Goal: Entertainment & Leisure: Browse casually

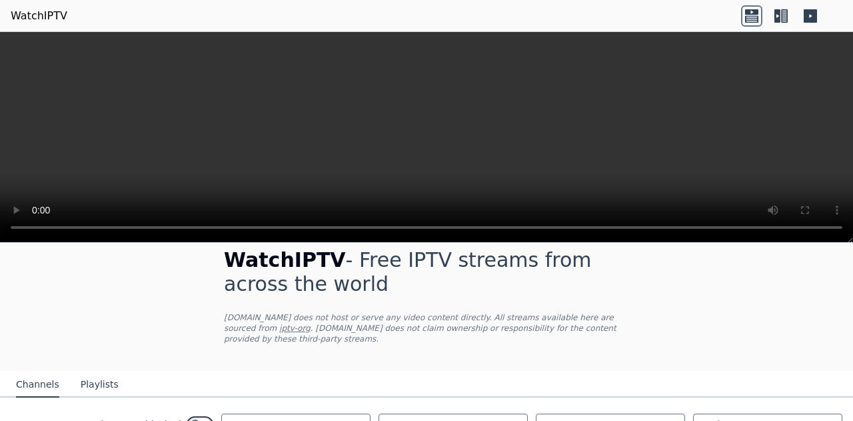
scroll to position [17, 0]
click at [776, 19] on icon at bounding box center [777, 15] width 6 height 13
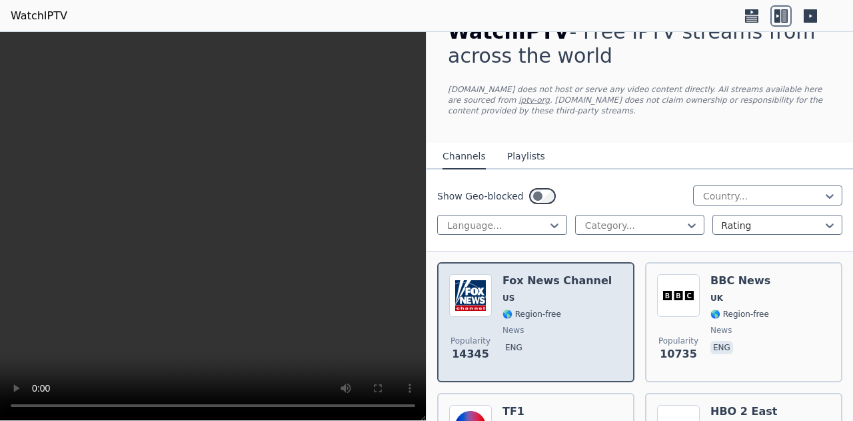
scroll to position [31, 0]
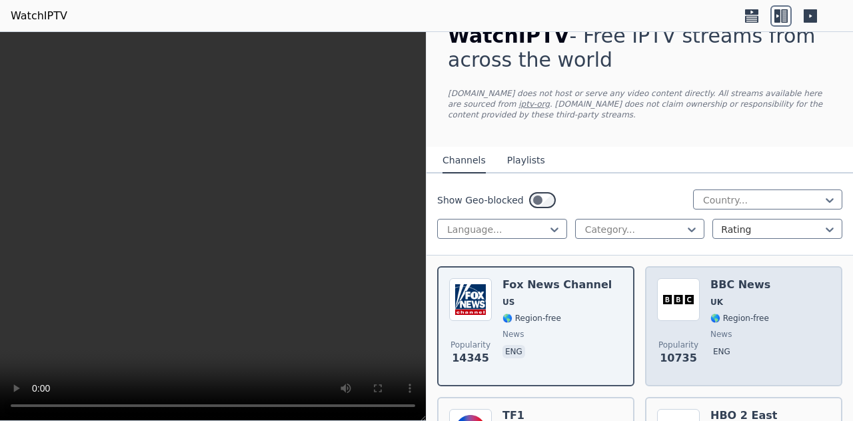
click at [668, 291] on img at bounding box center [678, 299] width 43 height 43
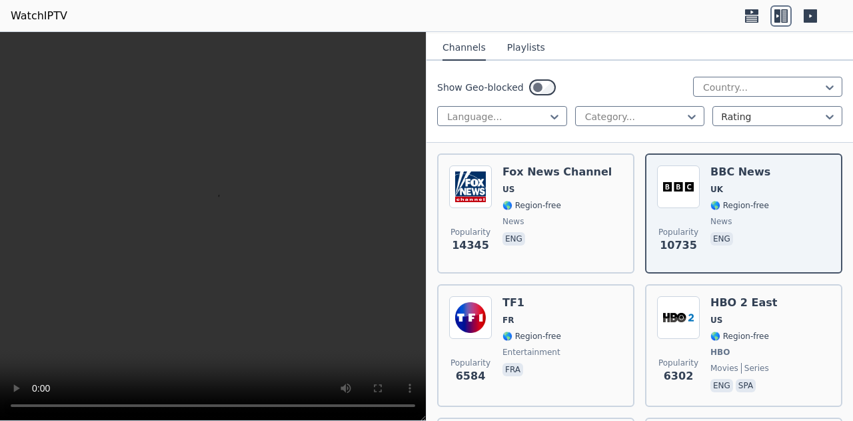
scroll to position [145, 0]
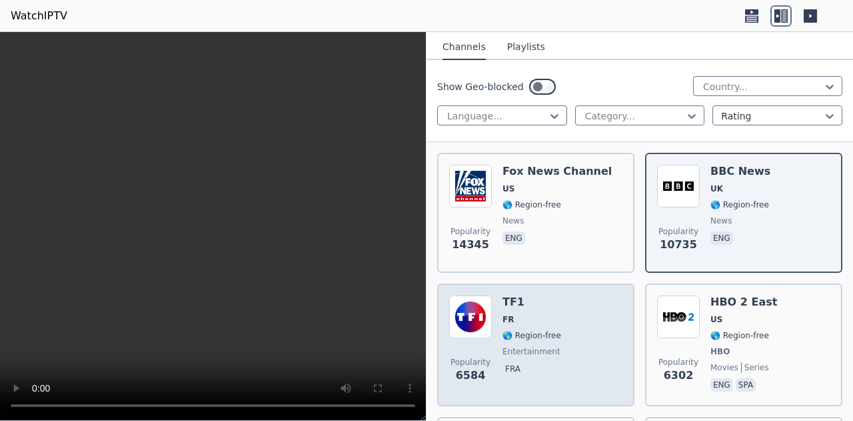
click at [527, 326] on div "TF1 FR 🌎 Region-free entertainment fra" at bounding box center [532, 344] width 59 height 99
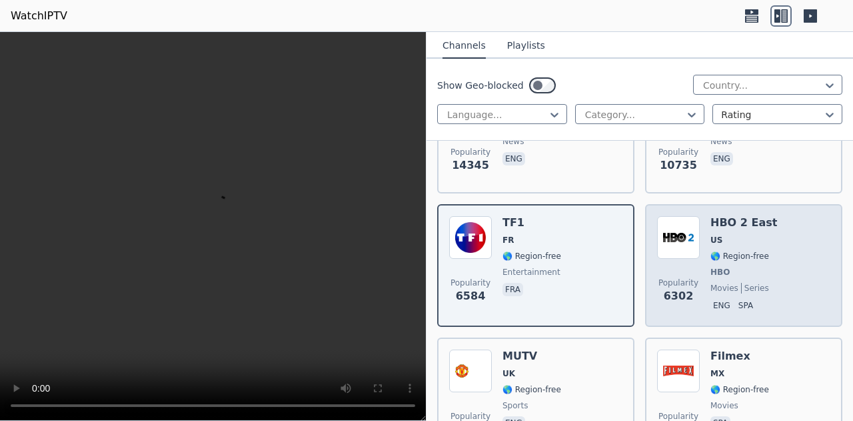
scroll to position [225, 0]
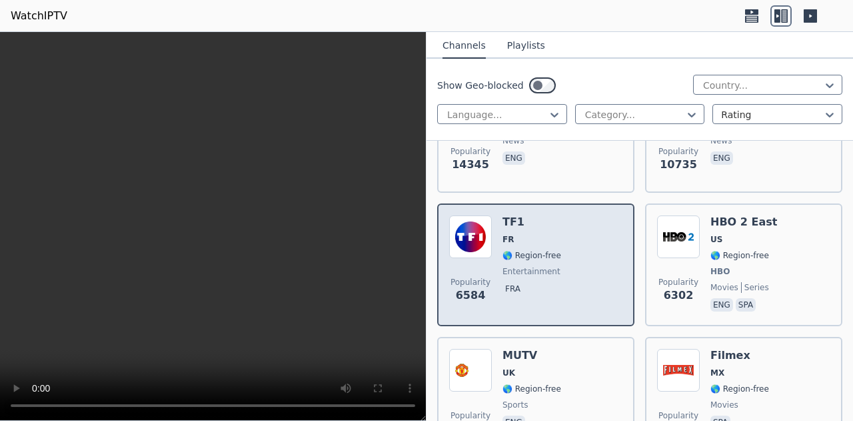
click at [548, 242] on span "FR" at bounding box center [532, 239] width 59 height 11
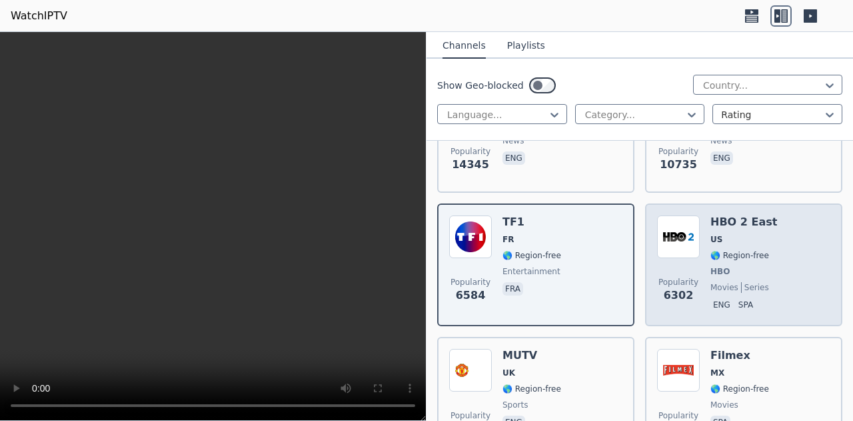
click at [703, 249] on div "Popularity 6302 HBO 2 East US 🌎 Region-free HBO movies series eng spa" at bounding box center [743, 264] width 173 height 99
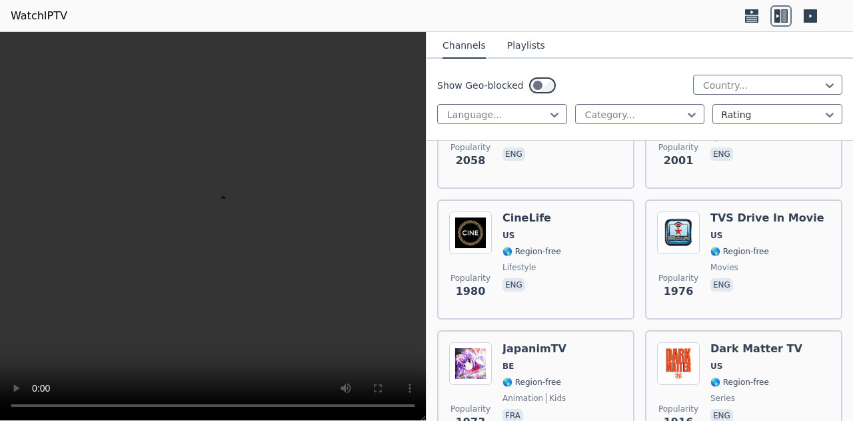
scroll to position [1537, 0]
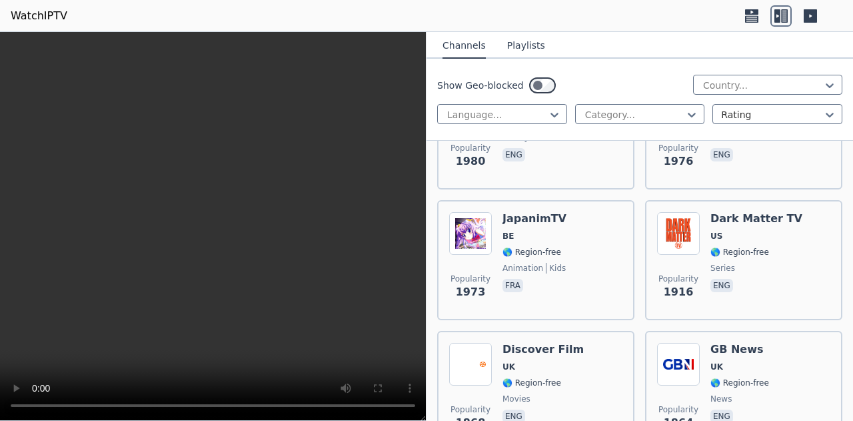
click at [513, 33] on button "Playlists" at bounding box center [526, 45] width 38 height 25
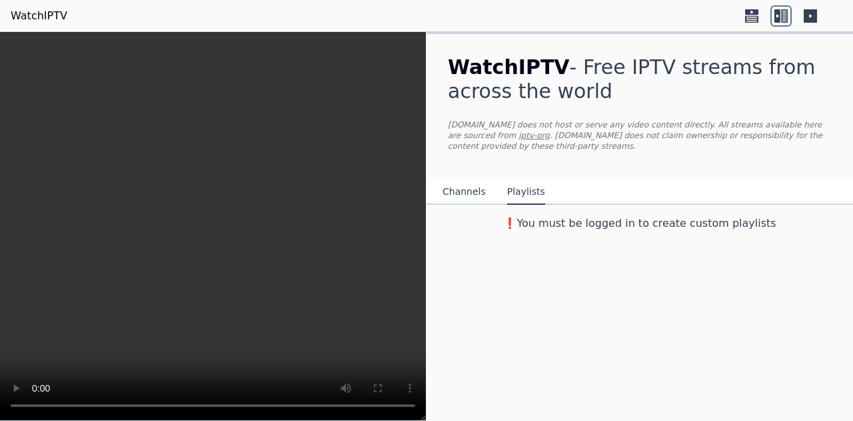
scroll to position [0, 0]
click at [811, 16] on icon at bounding box center [810, 15] width 21 height 21
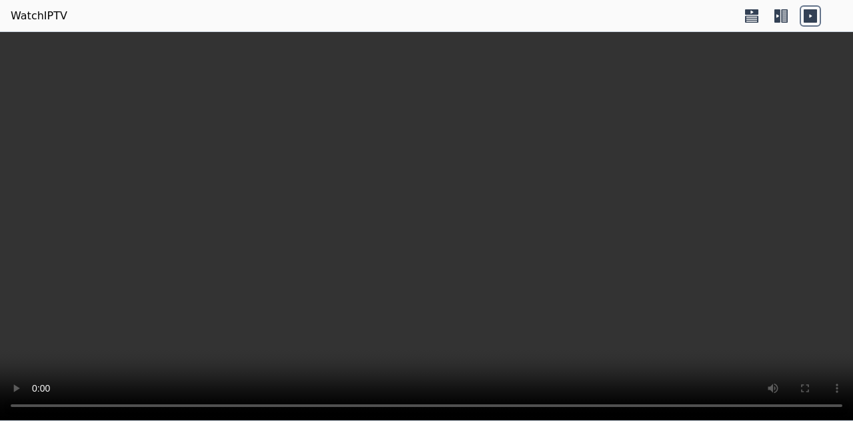
click at [811, 16] on icon at bounding box center [810, 15] width 21 height 21
click at [780, 16] on icon at bounding box center [777, 15] width 6 height 13
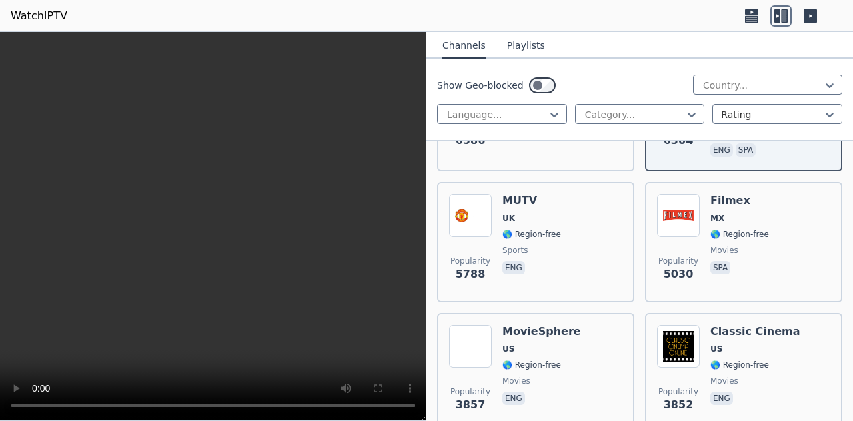
scroll to position [381, 0]
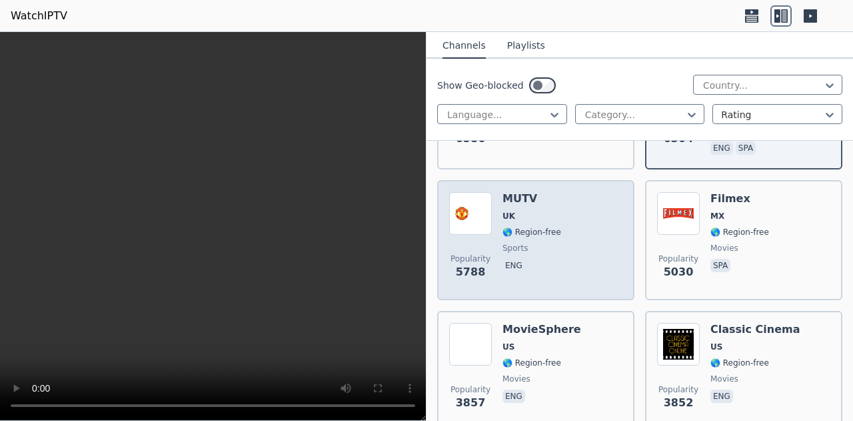
click at [563, 223] on div "Popularity 5788 MUTV UK 🌎 Region-free sports eng" at bounding box center [535, 240] width 173 height 96
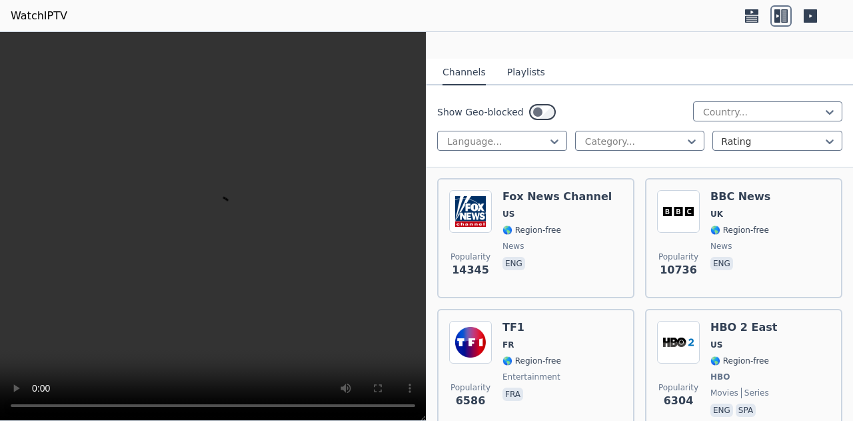
scroll to position [0, 0]
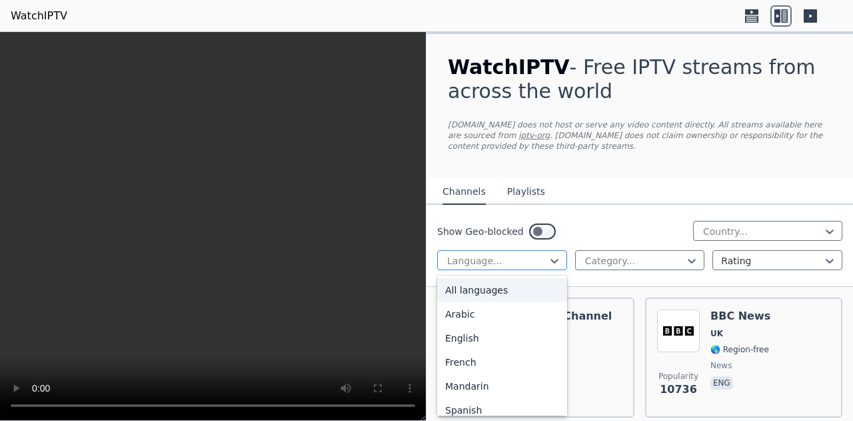
click at [478, 256] on div at bounding box center [497, 260] width 102 height 13
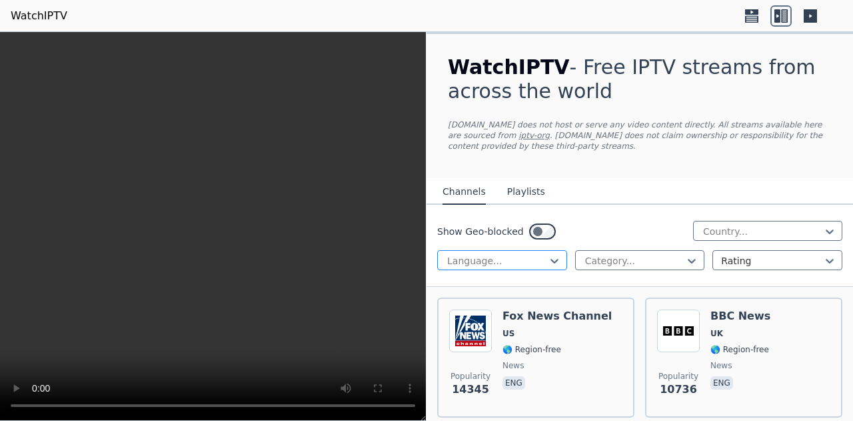
click at [478, 256] on div at bounding box center [497, 260] width 102 height 13
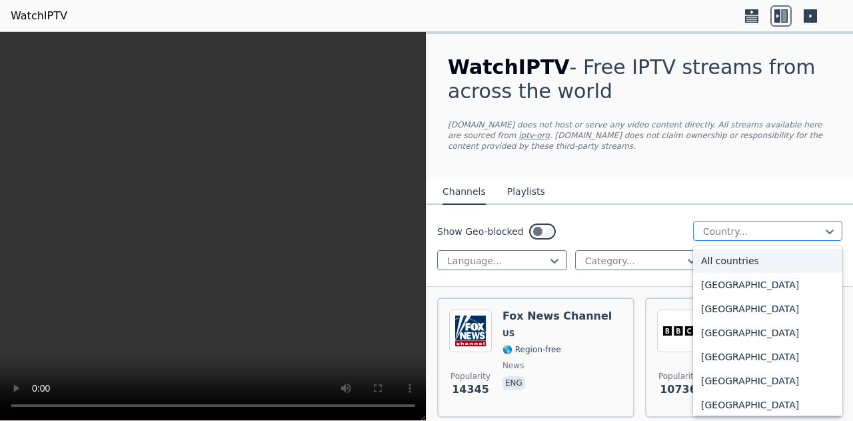
click at [702, 233] on div at bounding box center [762, 231] width 121 height 13
type input "**"
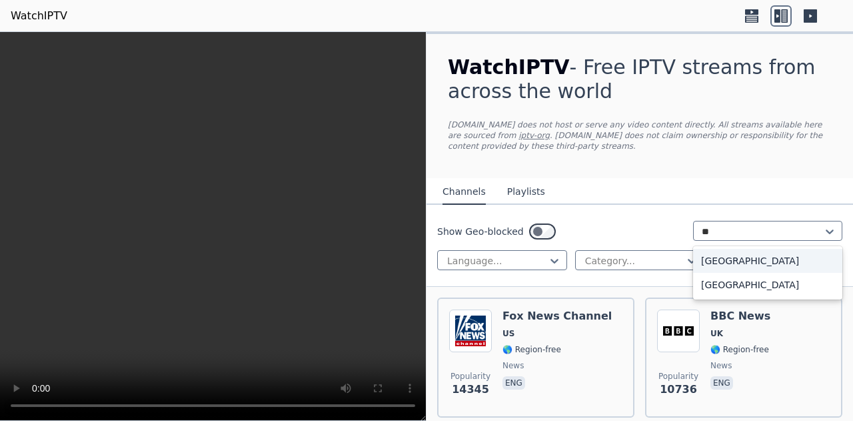
click at [699, 265] on div "[GEOGRAPHIC_DATA]" at bounding box center [767, 261] width 149 height 24
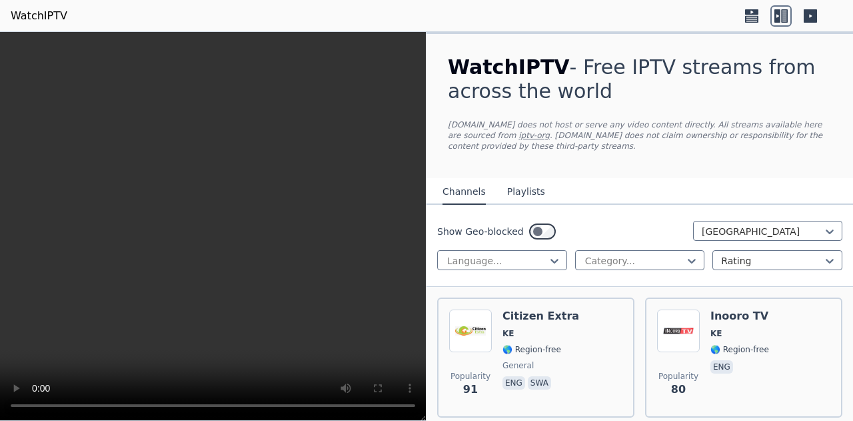
click at [640, 159] on div "WatchIPTV - Free IPTV streams from across the world [DOMAIN_NAME] does not host…" at bounding box center [640, 106] width 427 height 144
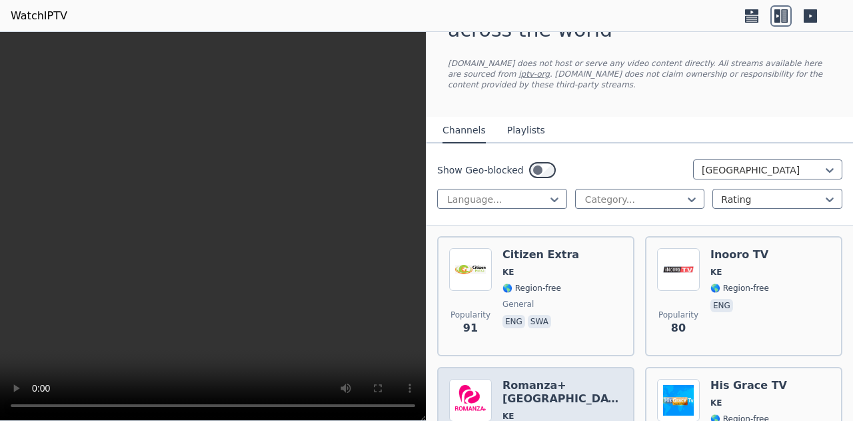
scroll to position [75, 0]
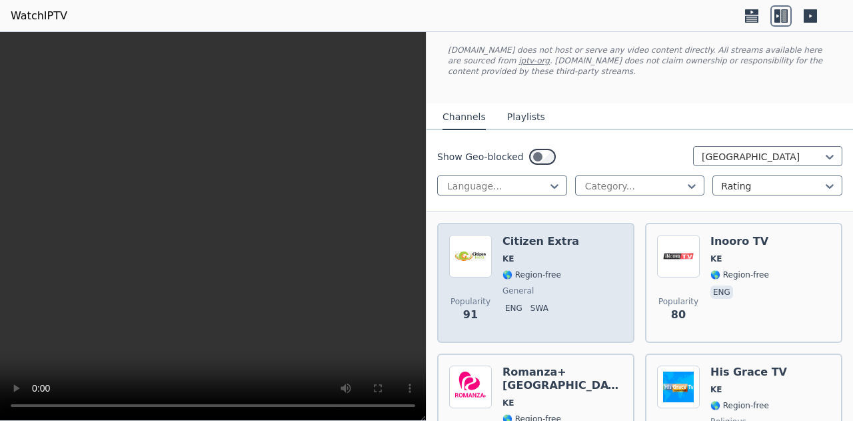
click at [505, 242] on h6 "Citizen Extra" at bounding box center [541, 241] width 77 height 13
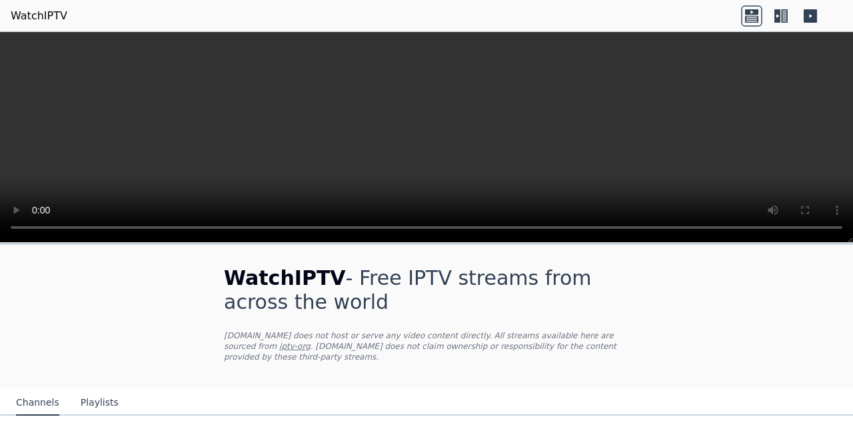
click at [774, 19] on icon at bounding box center [780, 15] width 21 height 21
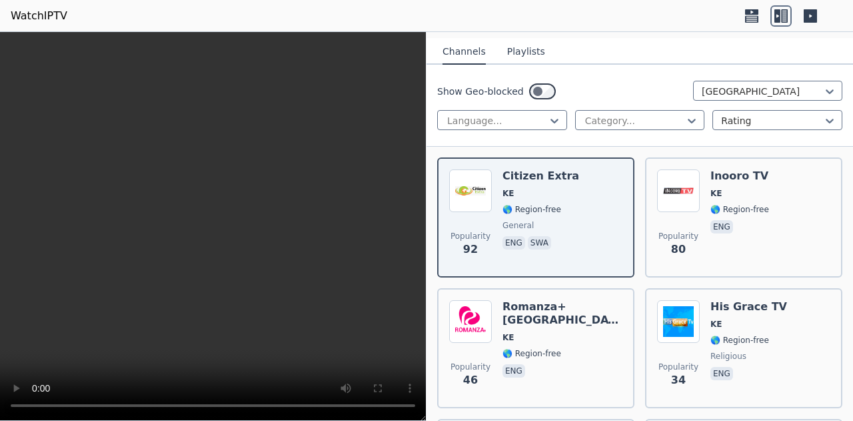
scroll to position [141, 0]
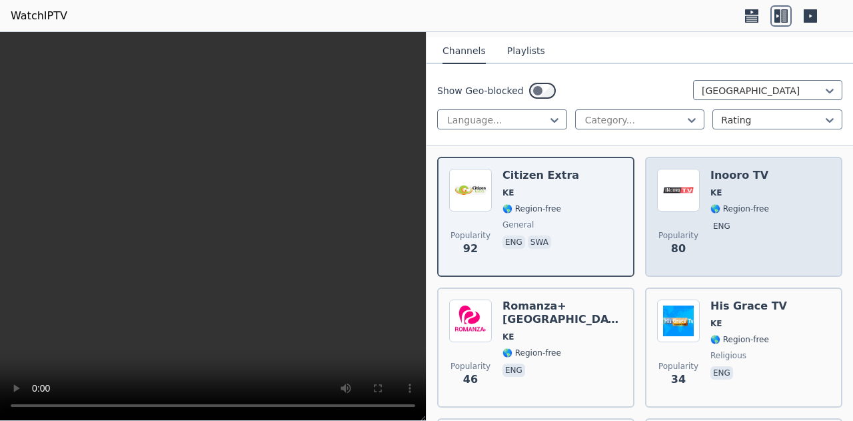
click at [659, 231] on span "Popularity" at bounding box center [678, 235] width 40 height 11
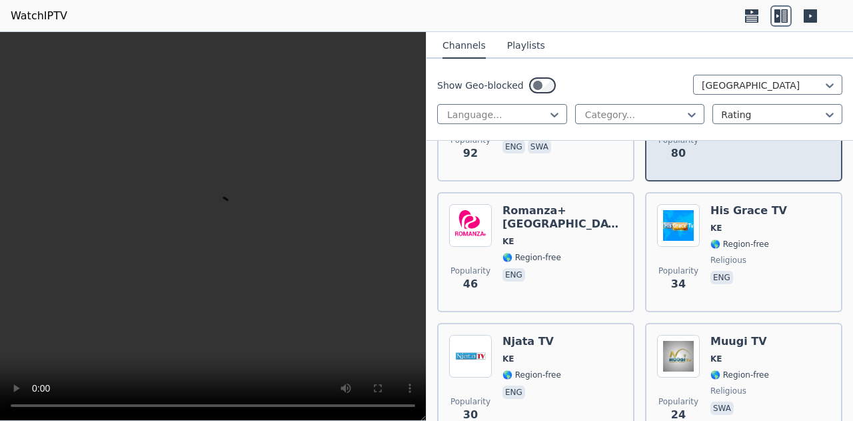
scroll to position [237, 0]
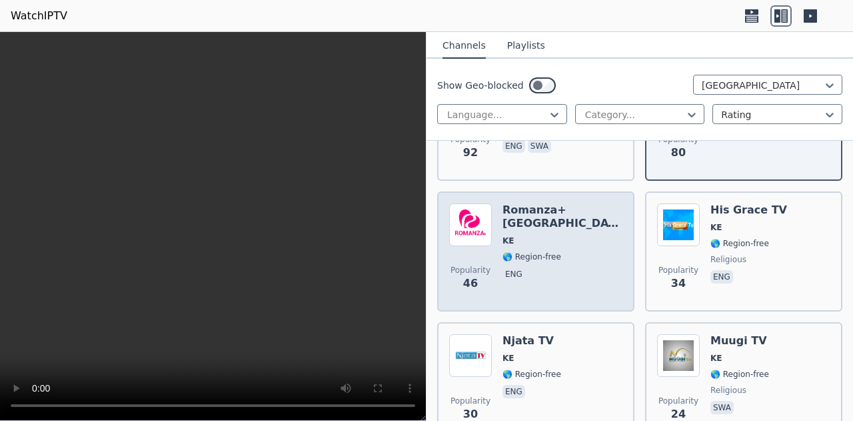
click at [546, 233] on div "Romanza+ Africa KE 🌎 Region-free eng" at bounding box center [563, 251] width 120 height 96
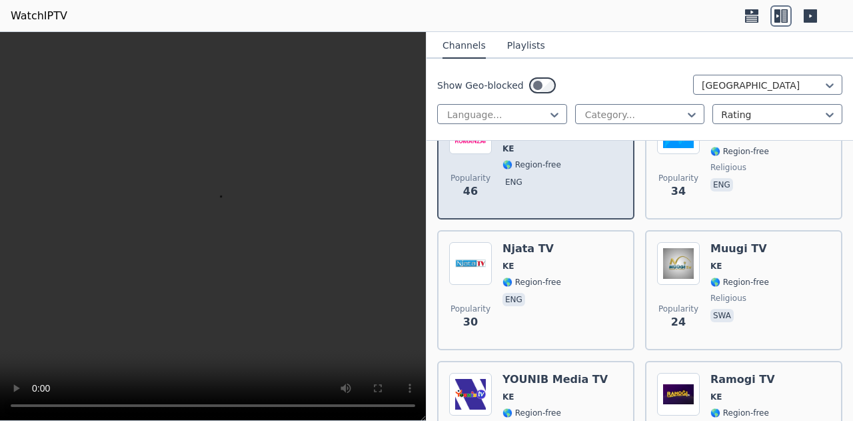
scroll to position [445, 0]
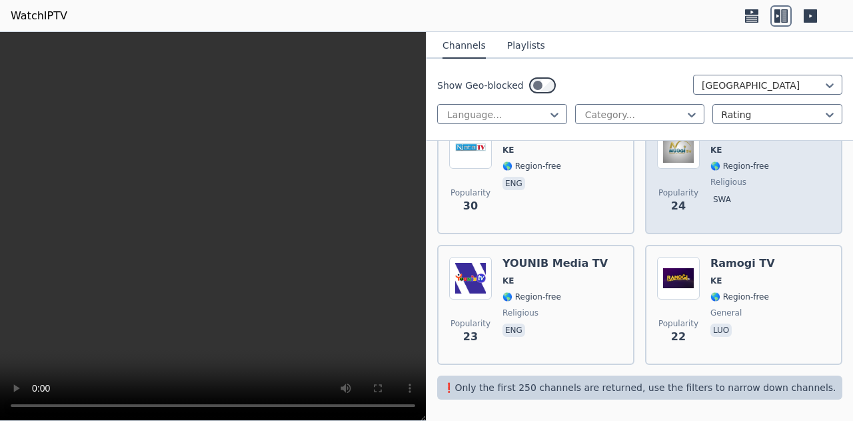
click at [695, 192] on div "Popularity 24 Muugi TV KE 🌎 Region-free religious swa" at bounding box center [743, 174] width 173 height 96
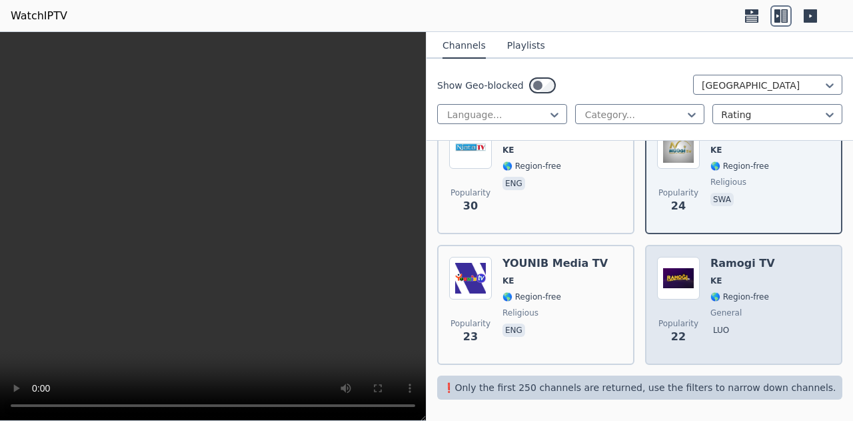
click at [714, 265] on h6 "Ramogi TV" at bounding box center [742, 263] width 65 height 13
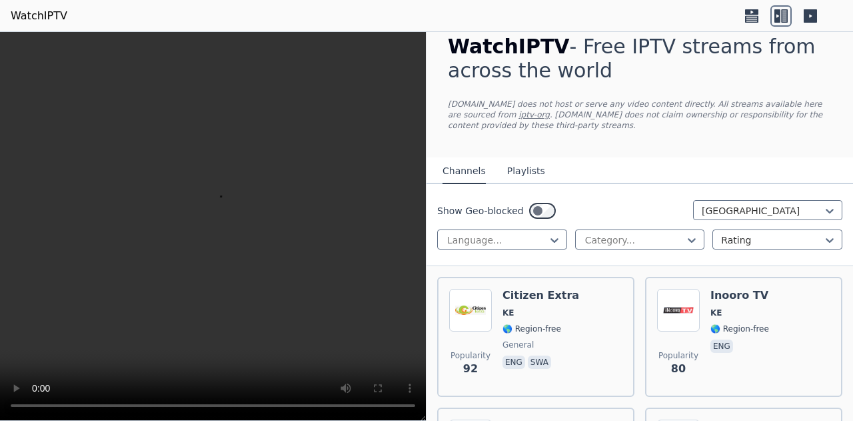
scroll to position [0, 0]
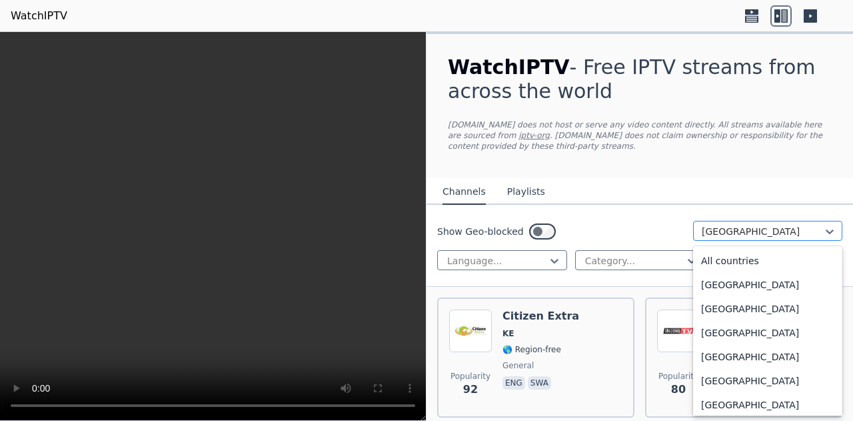
click at [702, 229] on div at bounding box center [762, 231] width 121 height 13
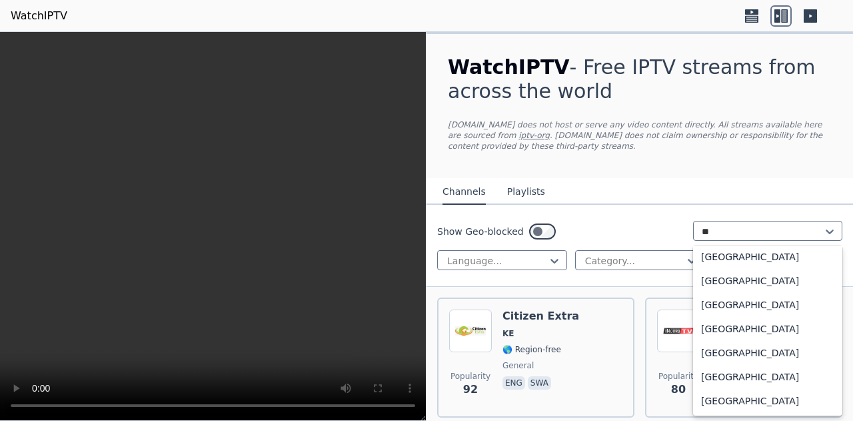
scroll to position [28, 0]
type input "*"
click at [718, 324] on div "[GEOGRAPHIC_DATA]" at bounding box center [767, 329] width 149 height 24
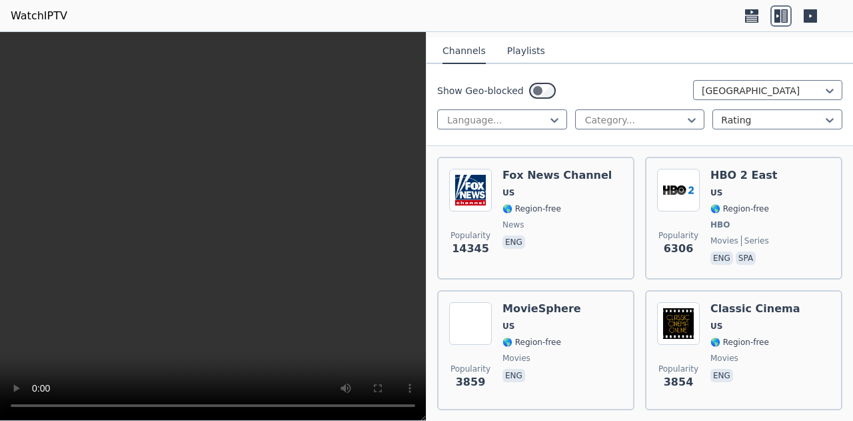
scroll to position [148, 0]
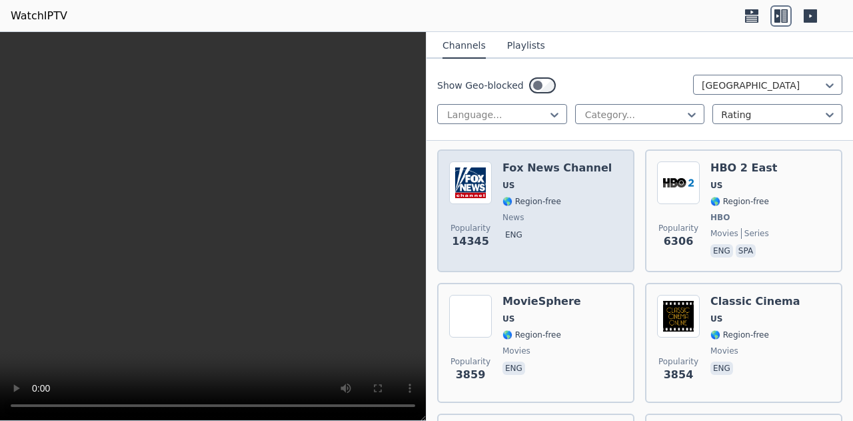
click at [479, 173] on img at bounding box center [470, 182] width 43 height 43
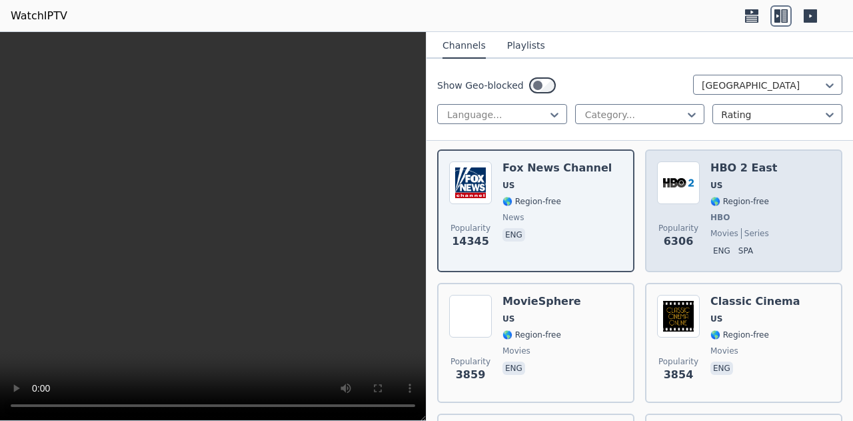
click at [704, 179] on div "Popularity 6306 HBO 2 East US 🌎 Region-free HBO movies series eng spa" at bounding box center [743, 210] width 173 height 99
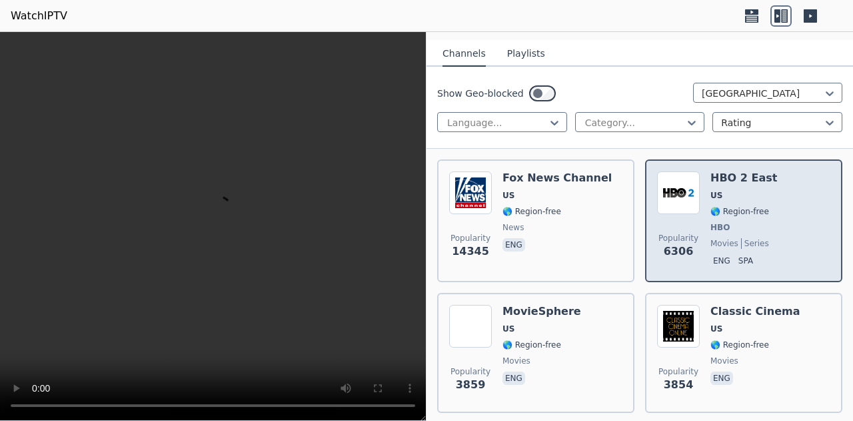
scroll to position [137, 0]
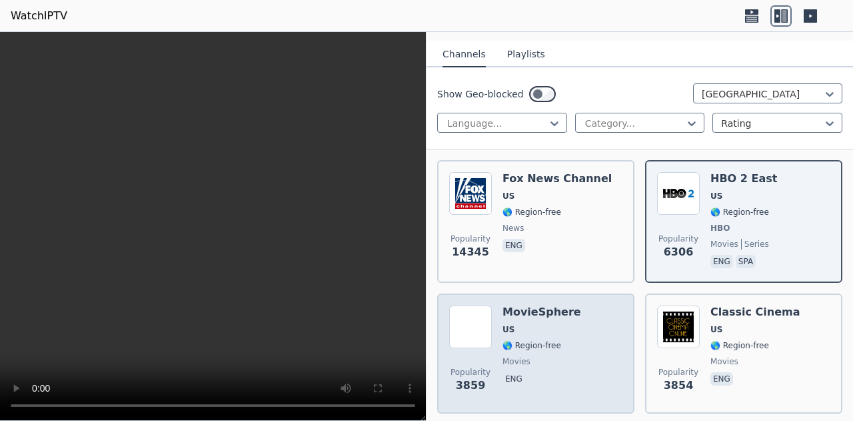
click at [532, 329] on span "US" at bounding box center [542, 329] width 79 height 11
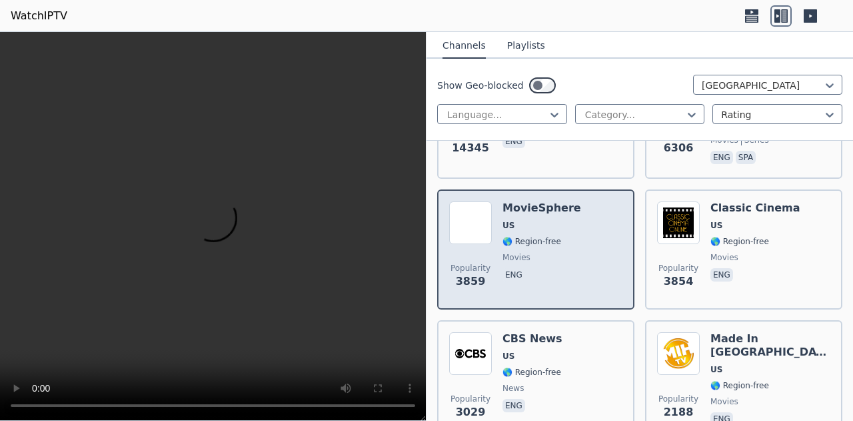
scroll to position [243, 0]
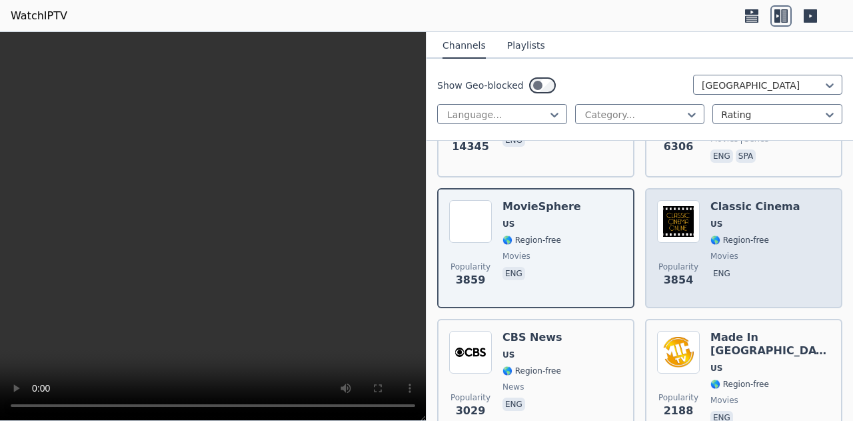
click at [673, 251] on div "Popularity 3854" at bounding box center [678, 248] width 43 height 96
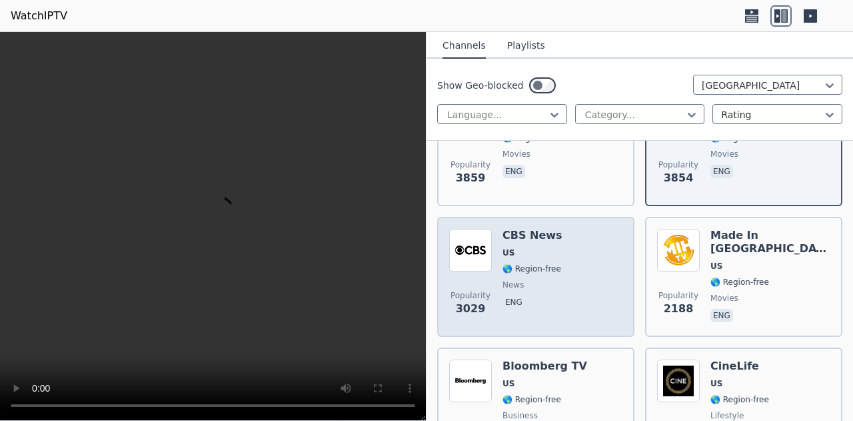
scroll to position [346, 0]
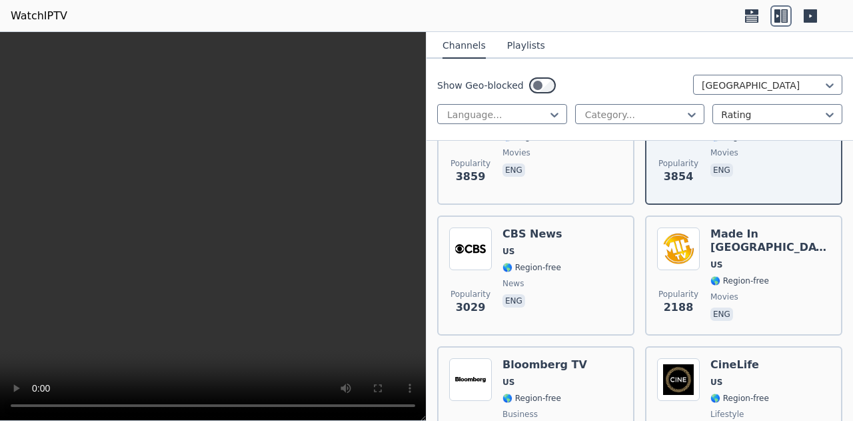
click at [371, 225] on video at bounding box center [213, 226] width 426 height 389
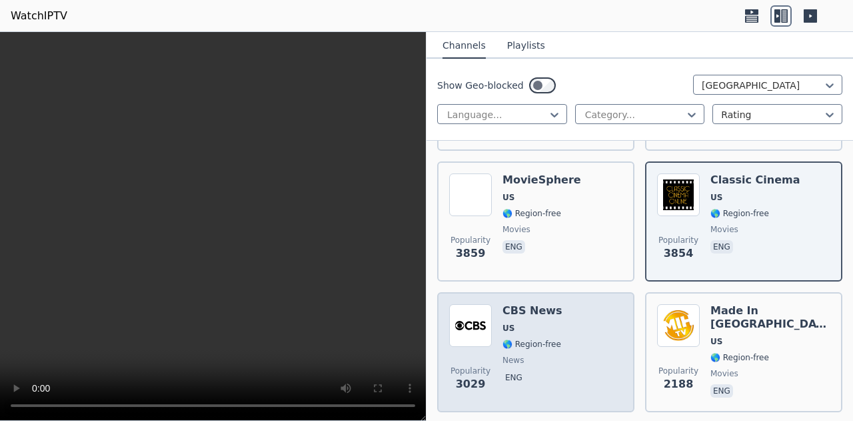
scroll to position [285, 0]
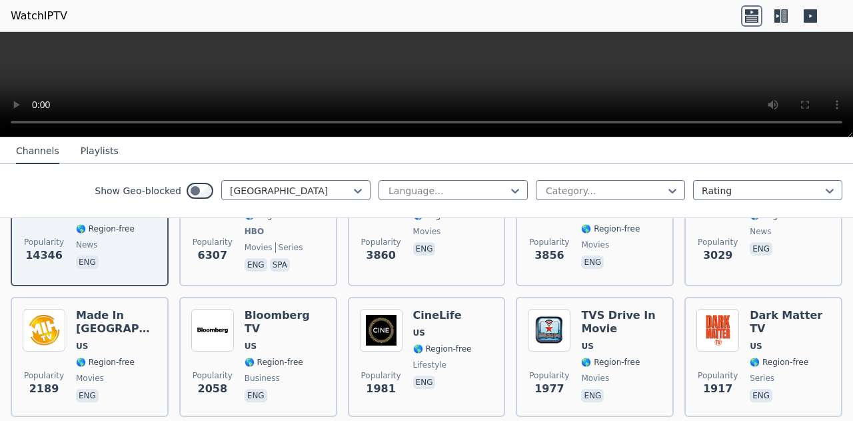
scroll to position [211, 0]
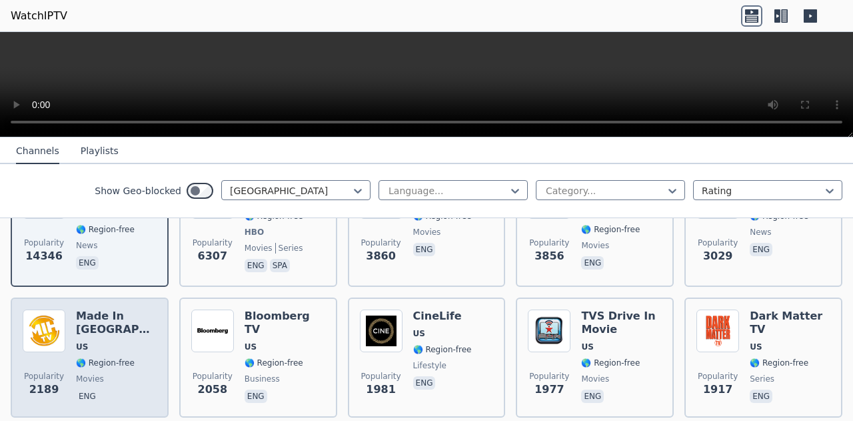
click at [93, 319] on h6 "Made In [GEOGRAPHIC_DATA]" at bounding box center [116, 322] width 81 height 27
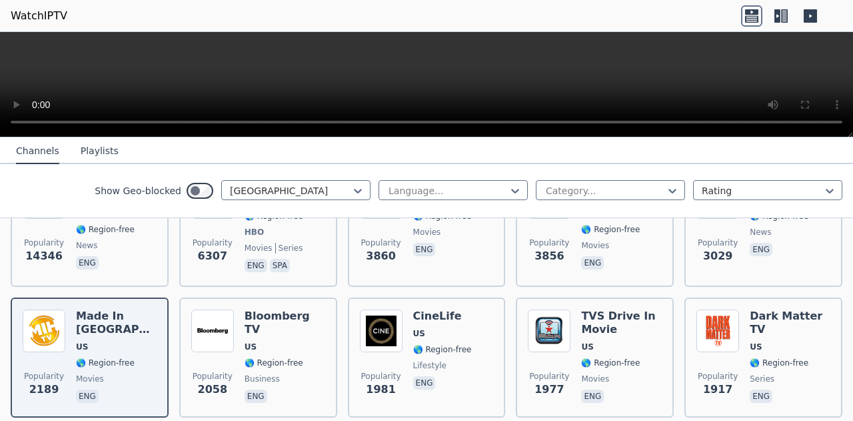
click at [776, 17] on icon at bounding box center [777, 15] width 6 height 13
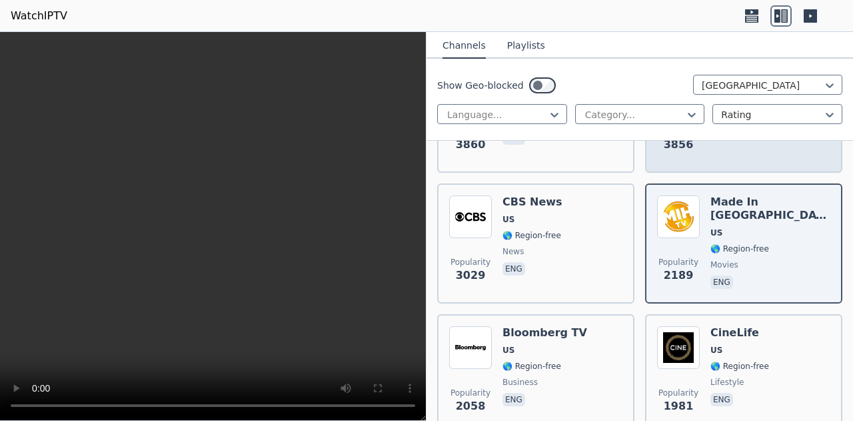
scroll to position [381, 0]
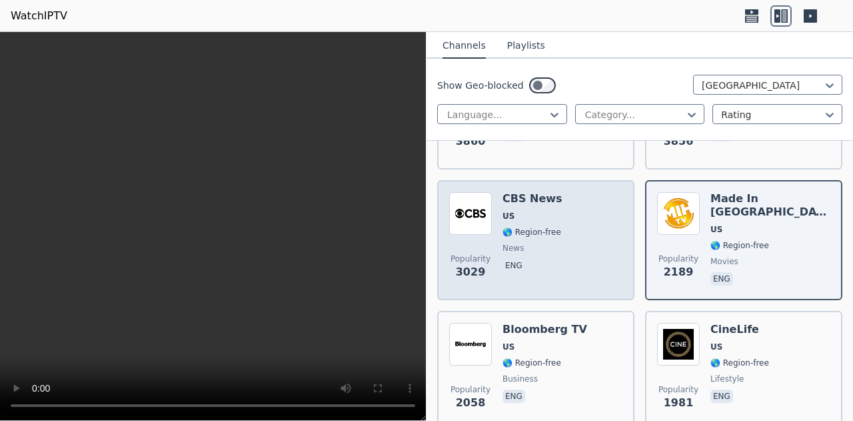
click at [552, 235] on span "🌎 Region-free" at bounding box center [532, 232] width 59 height 11
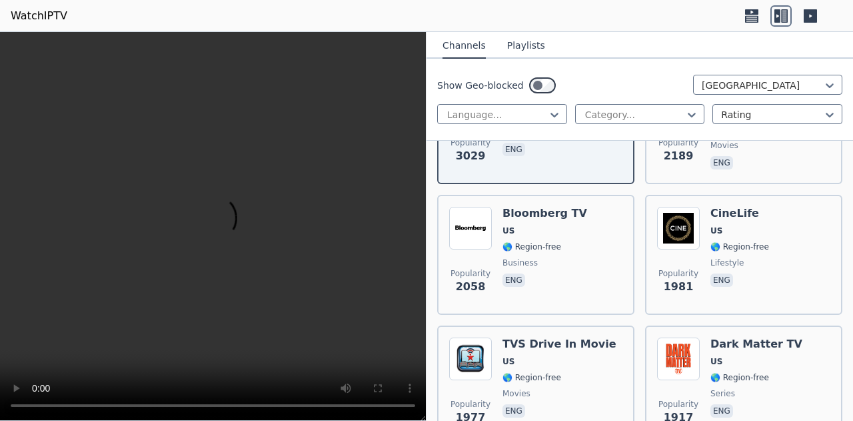
scroll to position [508, 0]
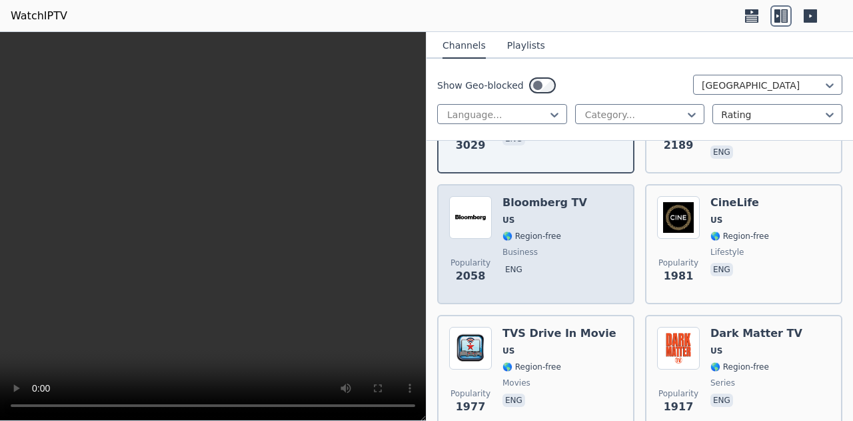
click at [575, 247] on div "Popularity 2058 Bloomberg TV US 🌎 Region-free business eng" at bounding box center [535, 244] width 173 height 96
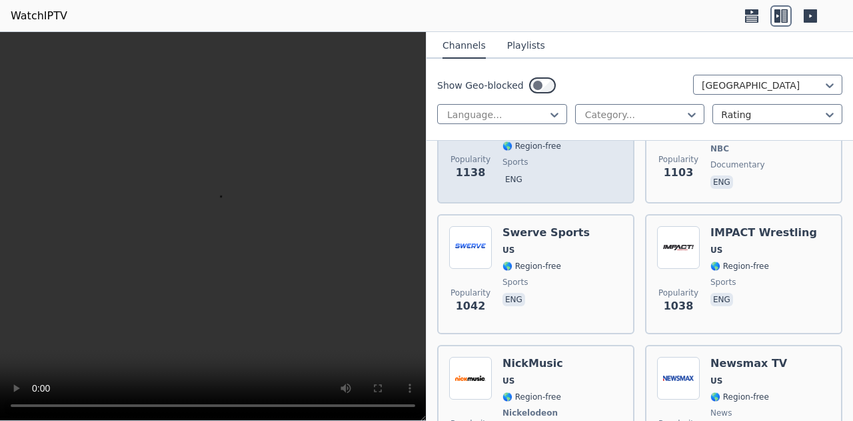
scroll to position [1137, 0]
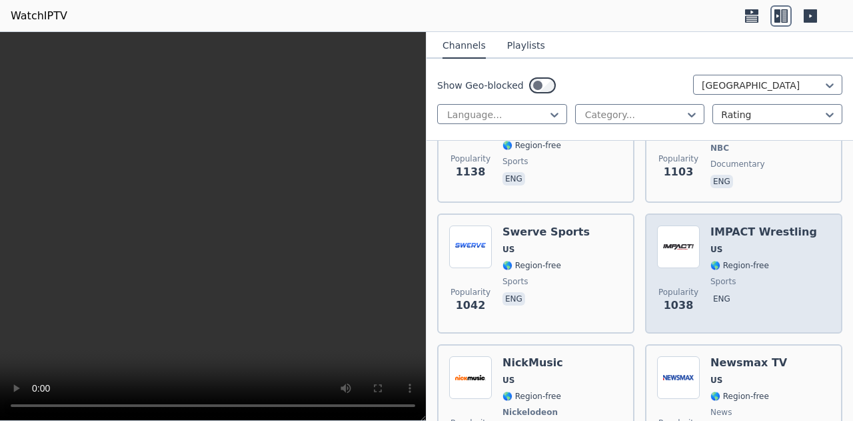
click at [664, 253] on img at bounding box center [678, 246] width 43 height 43
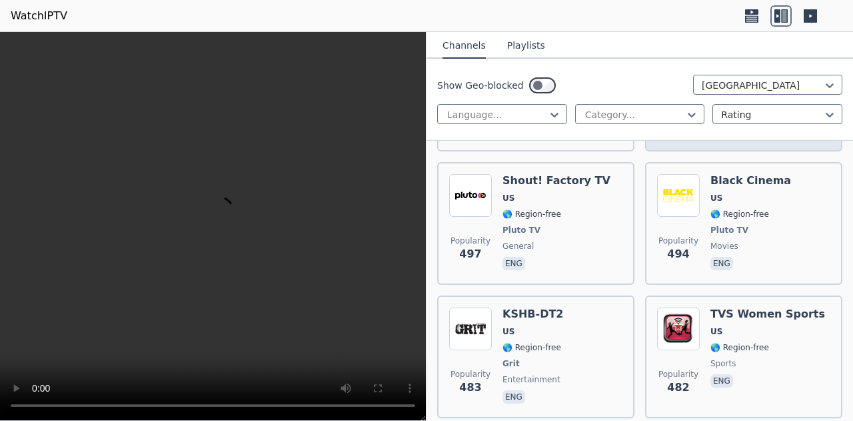
scroll to position [3756, 0]
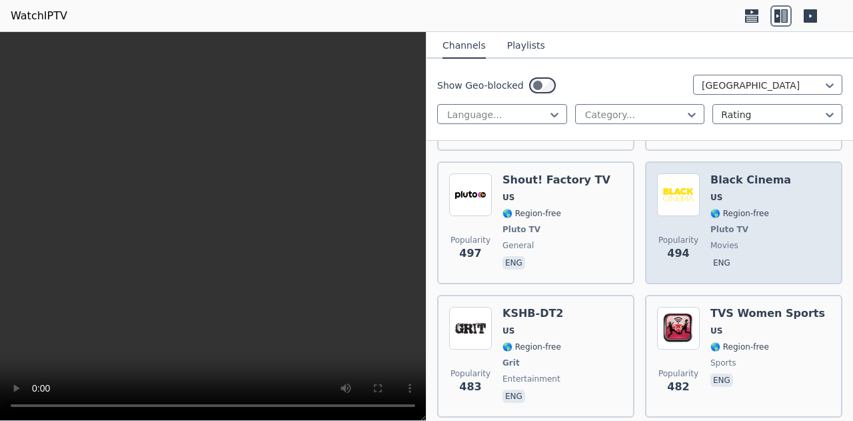
click at [657, 227] on span "Popularity 494" at bounding box center [678, 248] width 43 height 43
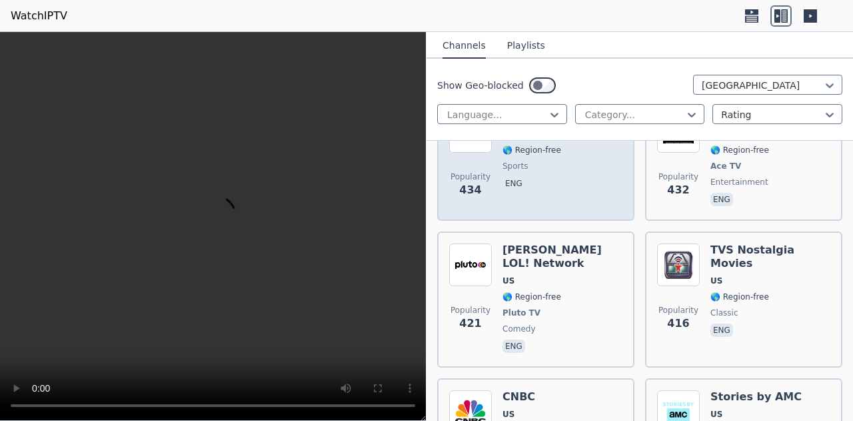
scroll to position [4615, 0]
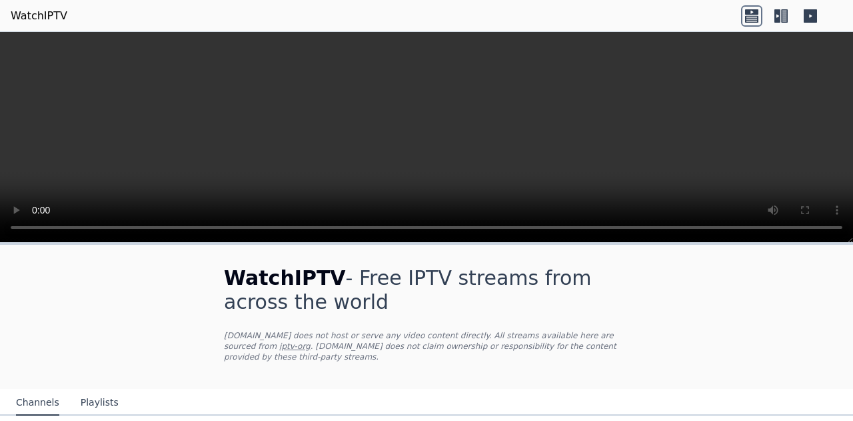
click at [781, 21] on icon at bounding box center [780, 15] width 21 height 21
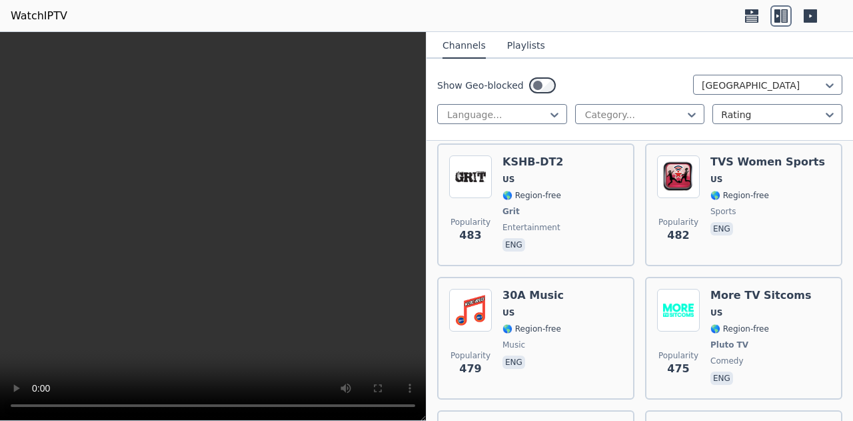
scroll to position [3951, 0]
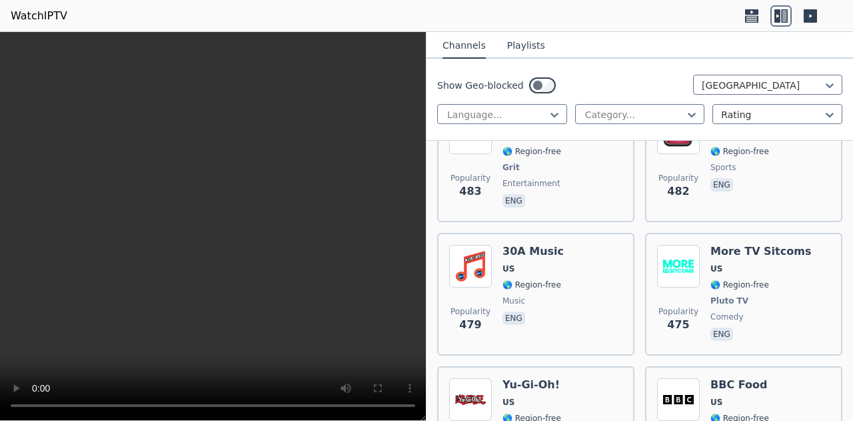
click at [631, 101] on div "Show Geo-blocked [GEOGRAPHIC_DATA] Language... Category... Rating" at bounding box center [640, 100] width 427 height 82
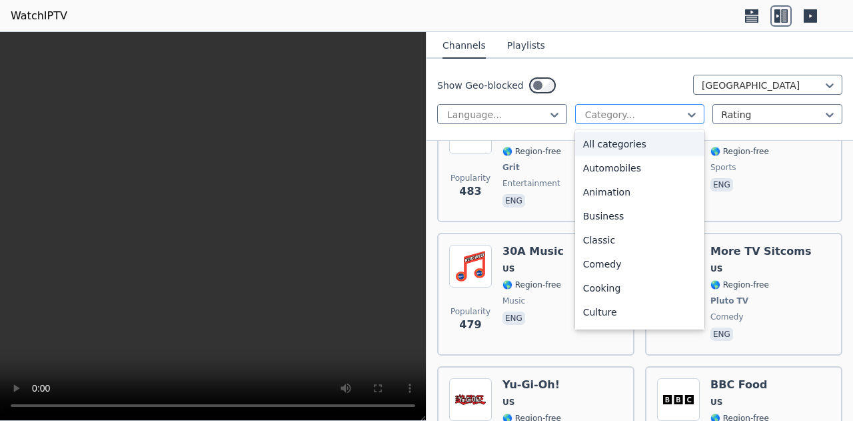
click at [628, 114] on div at bounding box center [635, 114] width 102 height 13
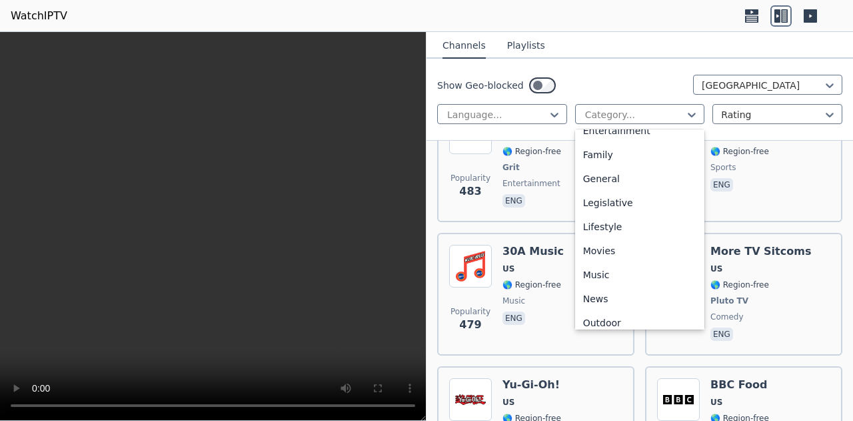
scroll to position [453, 0]
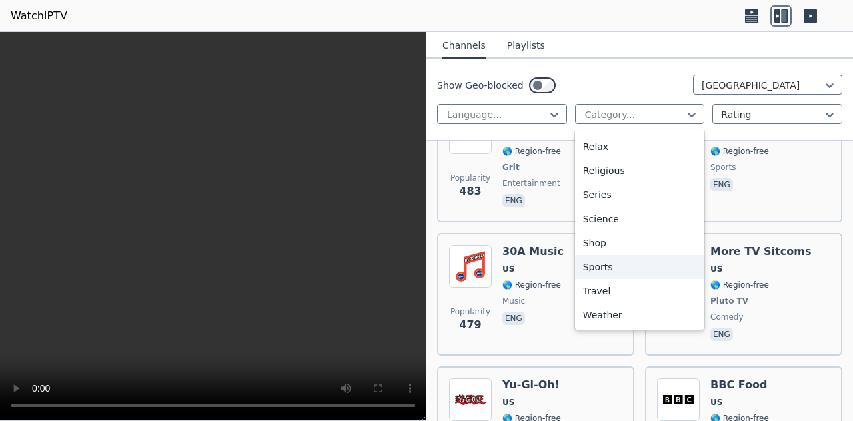
click at [604, 263] on div "Sports" at bounding box center [640, 267] width 130 height 24
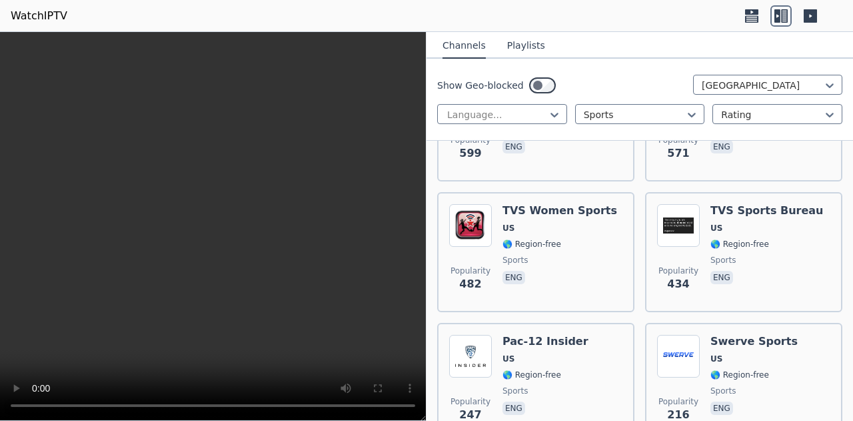
scroll to position [728, 0]
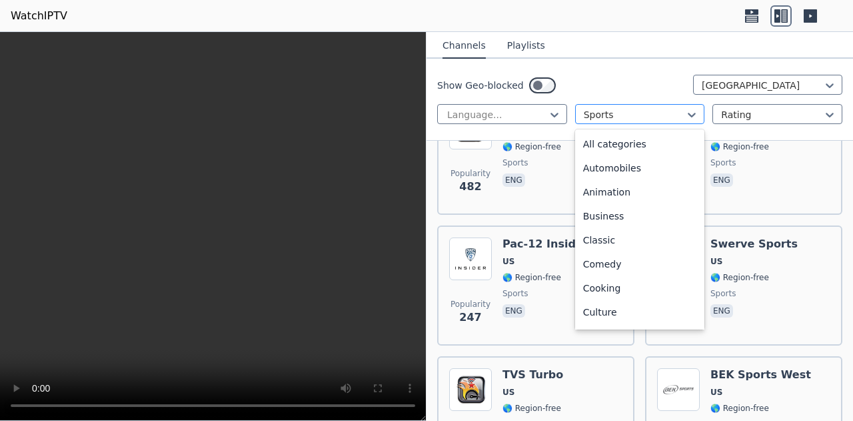
click at [617, 121] on div at bounding box center [635, 114] width 102 height 13
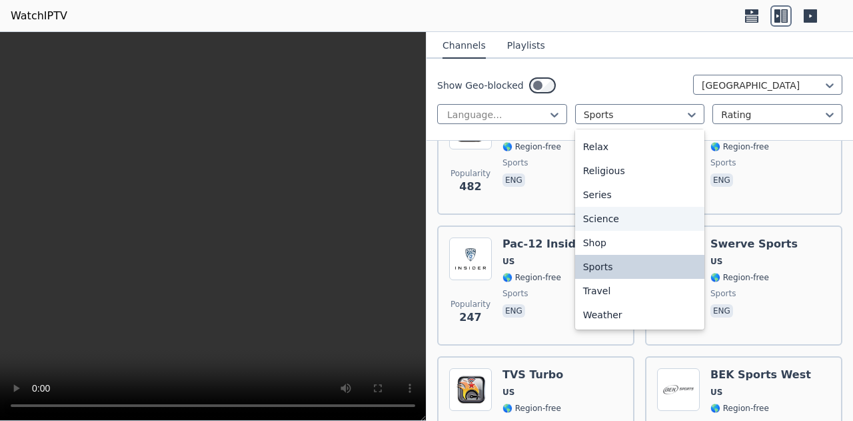
click at [605, 215] on div "Science" at bounding box center [640, 219] width 130 height 24
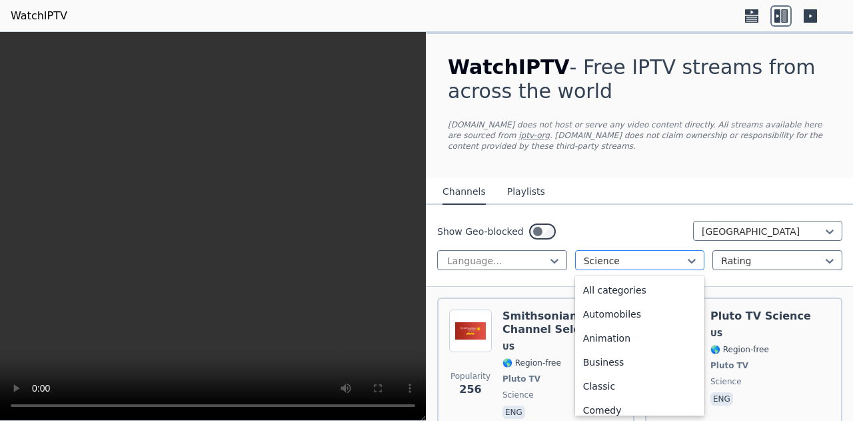
scroll to position [363, 0]
click at [600, 255] on div at bounding box center [635, 260] width 102 height 13
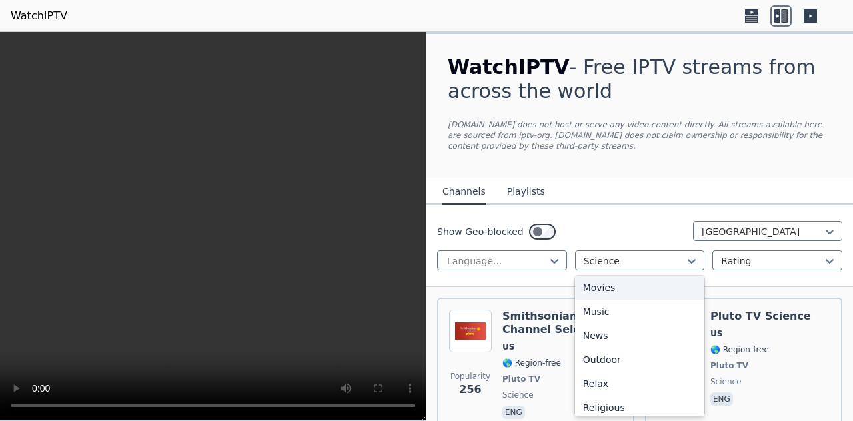
click at [602, 290] on div "Movies" at bounding box center [640, 287] width 130 height 24
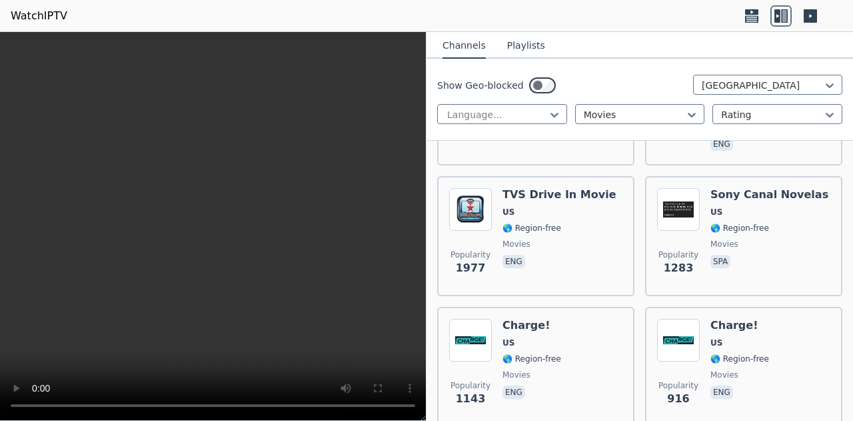
scroll to position [391, 0]
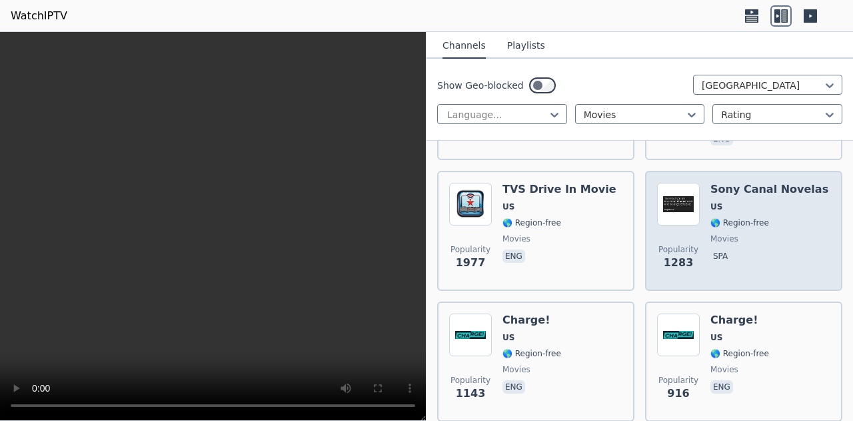
click at [672, 261] on span "1283" at bounding box center [679, 263] width 30 height 16
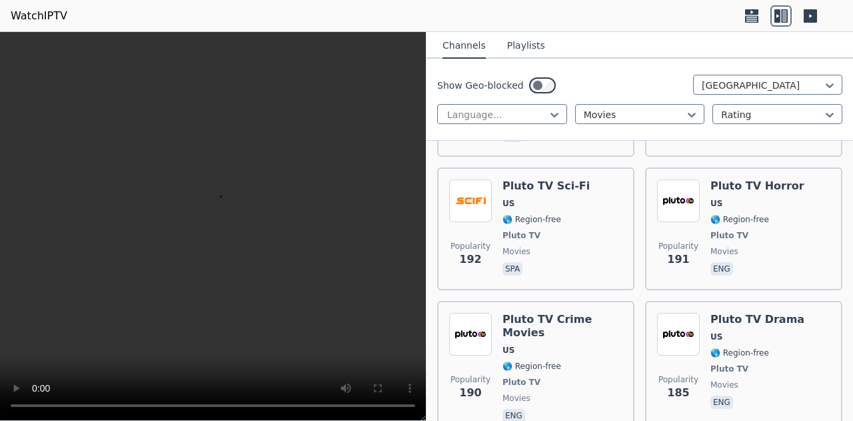
scroll to position [1599, 0]
click at [687, 259] on span "Popularity 191" at bounding box center [678, 253] width 43 height 43
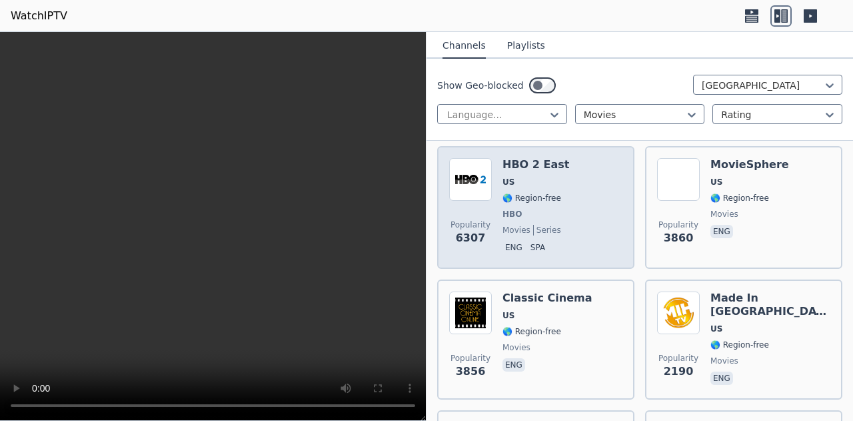
scroll to position [0, 0]
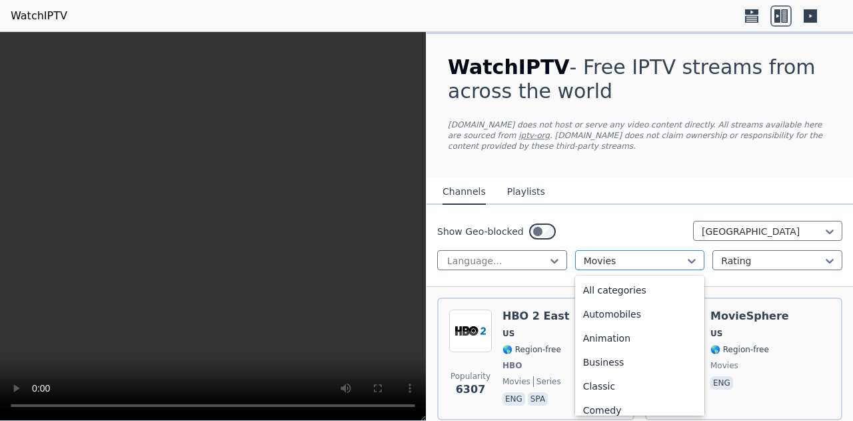
click at [654, 263] on div at bounding box center [635, 260] width 102 height 13
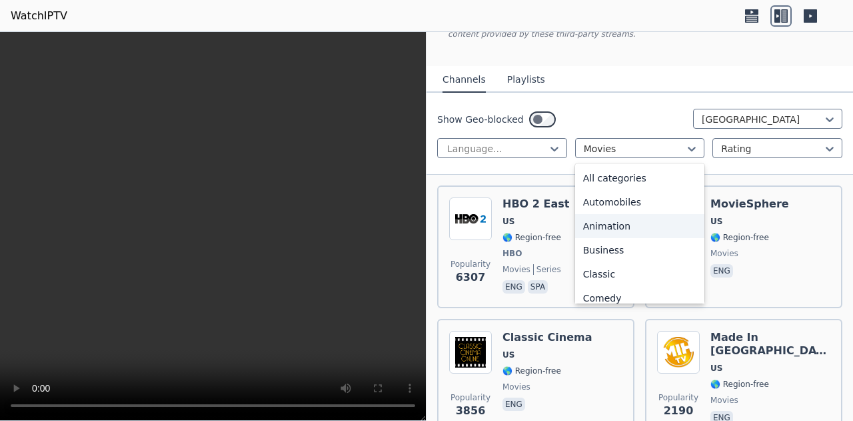
click at [619, 219] on div "Animation" at bounding box center [640, 226] width 130 height 24
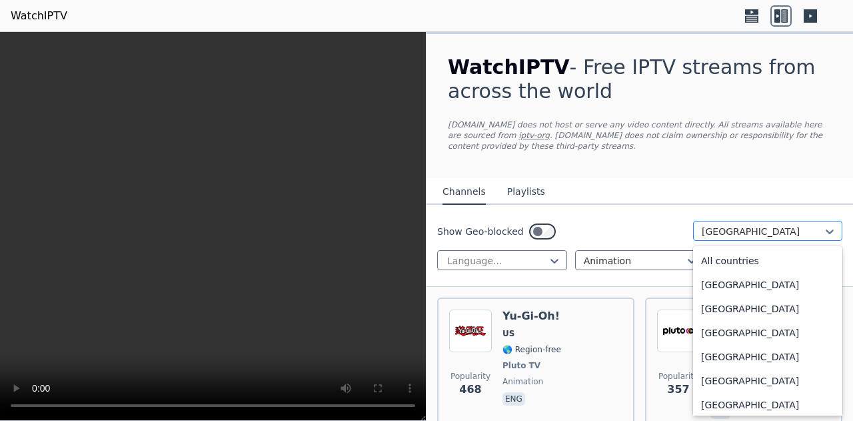
click at [705, 223] on div "[GEOGRAPHIC_DATA]" at bounding box center [767, 231] width 149 height 20
click at [706, 253] on div "All countries" at bounding box center [767, 261] width 149 height 24
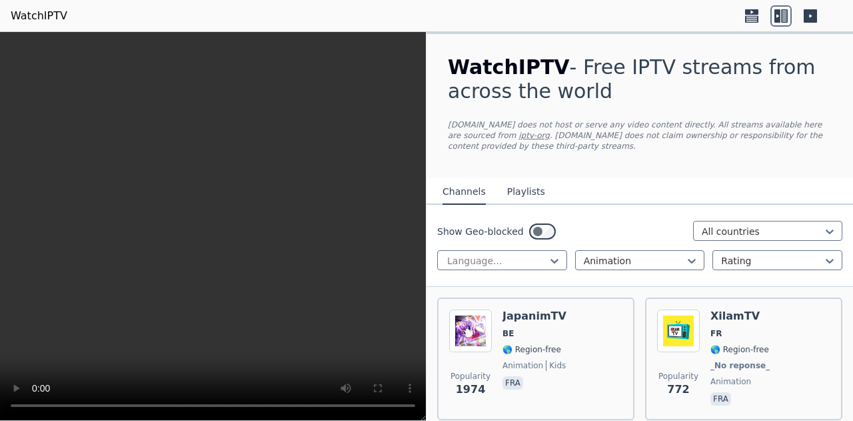
click at [644, 171] on div "WatchIPTV - Free IPTV streams from across the world [DOMAIN_NAME] does not host…" at bounding box center [640, 106] width 427 height 144
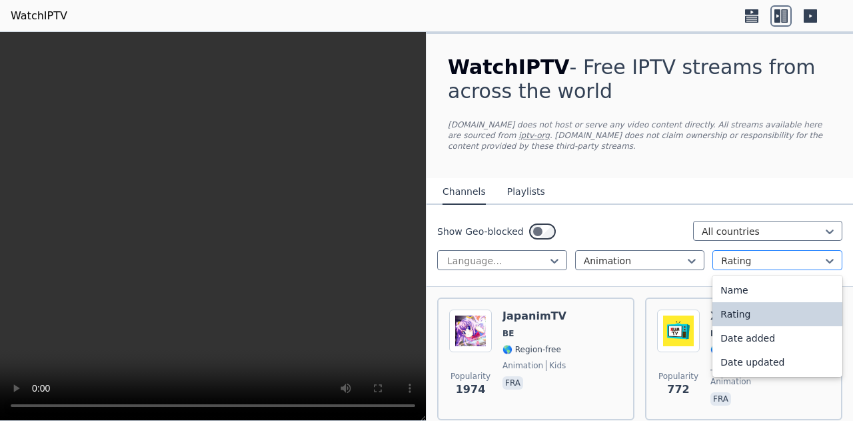
click at [759, 253] on div "Rating" at bounding box center [777, 260] width 130 height 20
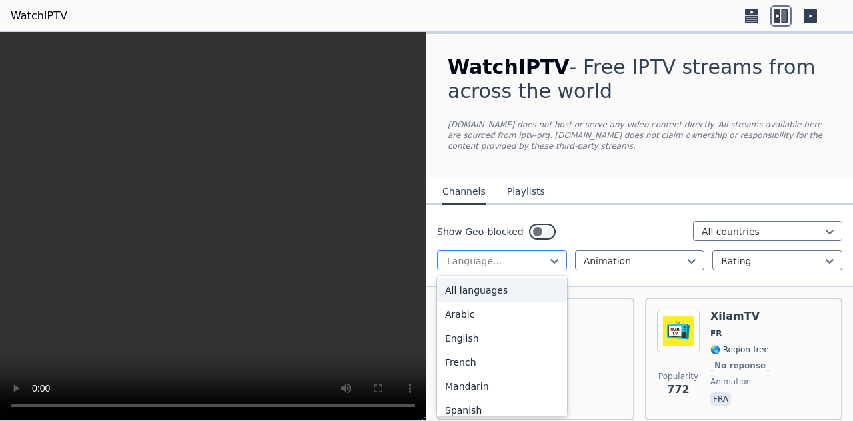
click at [461, 267] on div at bounding box center [497, 260] width 102 height 13
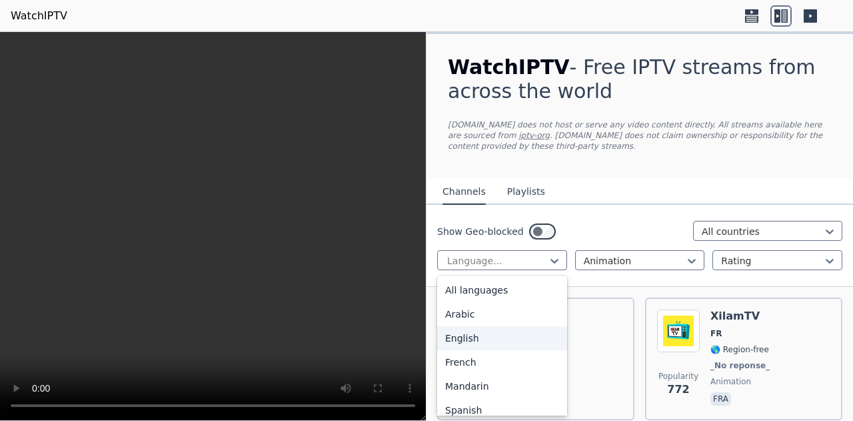
click at [483, 346] on div "English" at bounding box center [502, 338] width 130 height 24
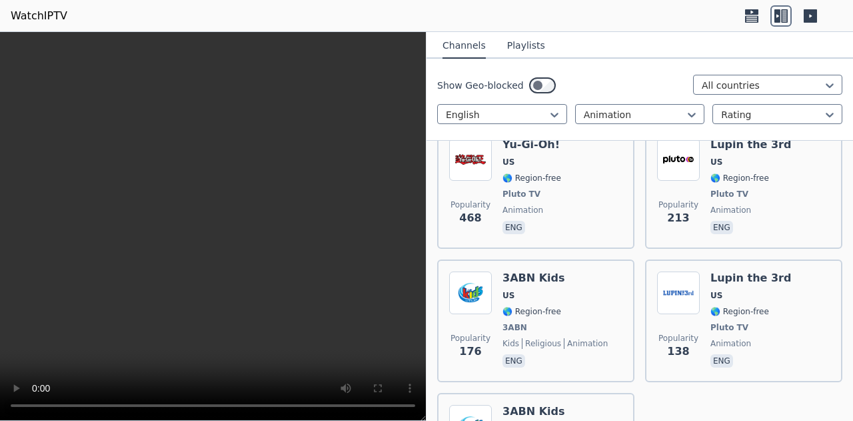
scroll to position [172, 0]
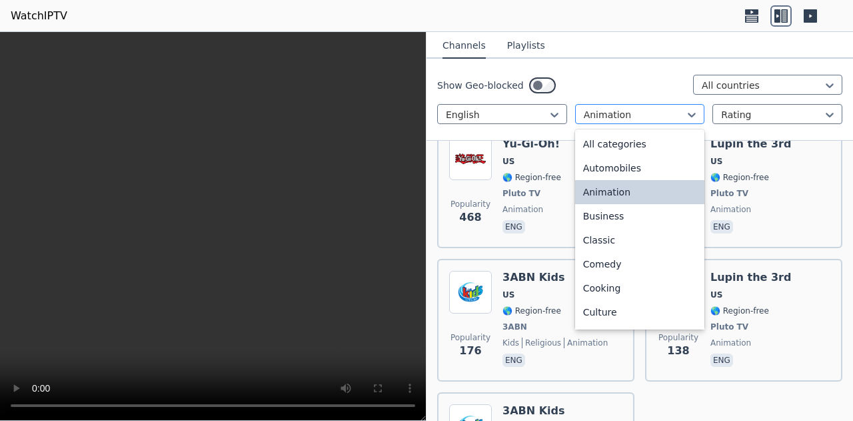
click at [630, 116] on div at bounding box center [635, 114] width 102 height 13
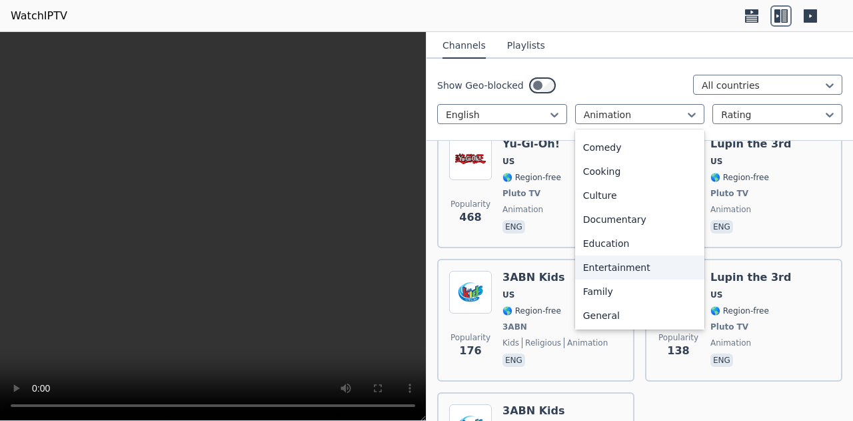
scroll to position [118, 0]
click at [613, 289] on div "Family" at bounding box center [640, 290] width 130 height 24
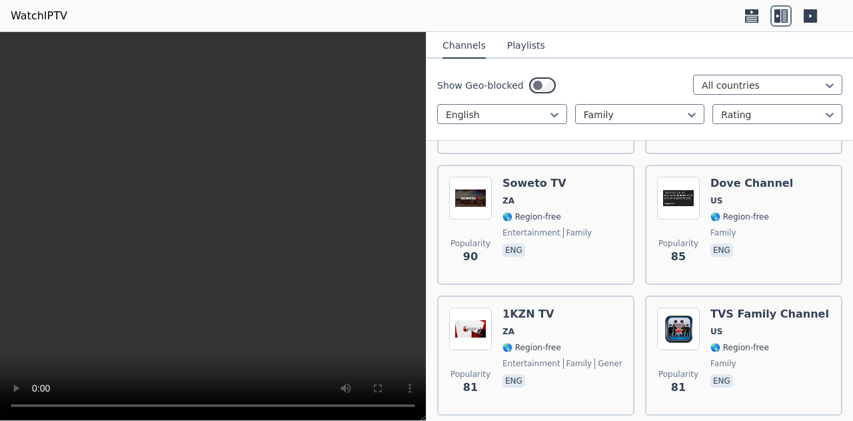
scroll to position [549, 0]
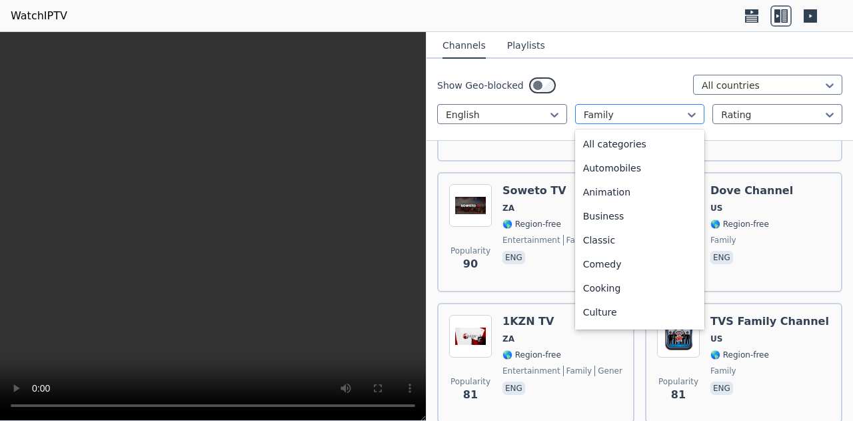
click at [657, 111] on div at bounding box center [635, 114] width 102 height 13
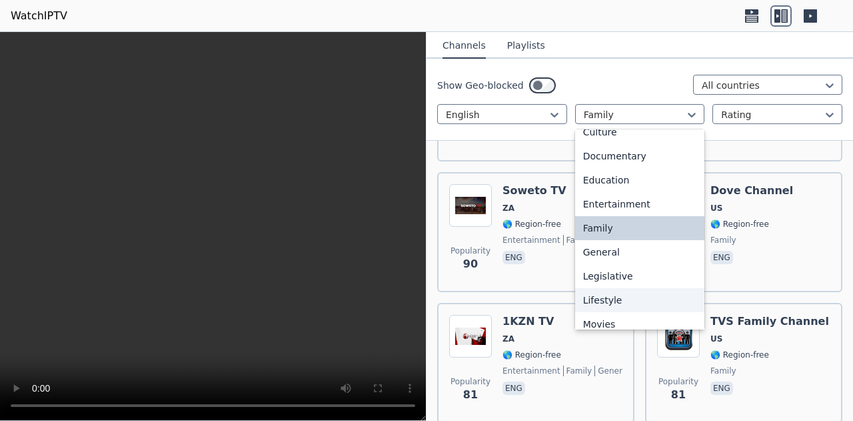
scroll to position [181, 0]
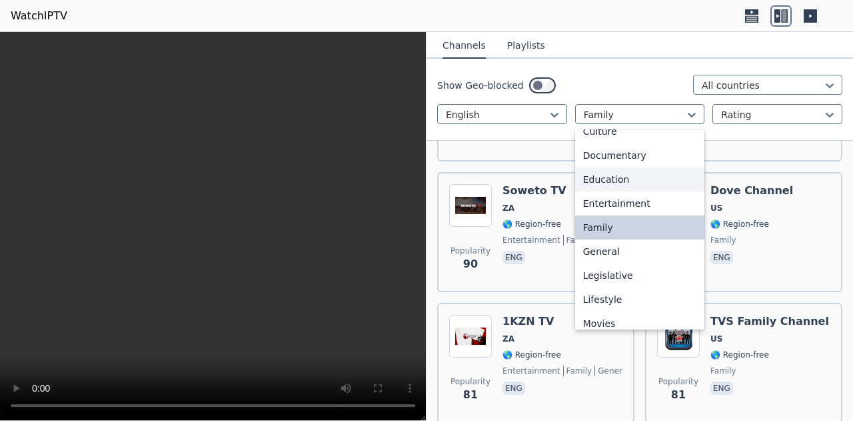
click at [602, 186] on div "Education" at bounding box center [640, 179] width 130 height 24
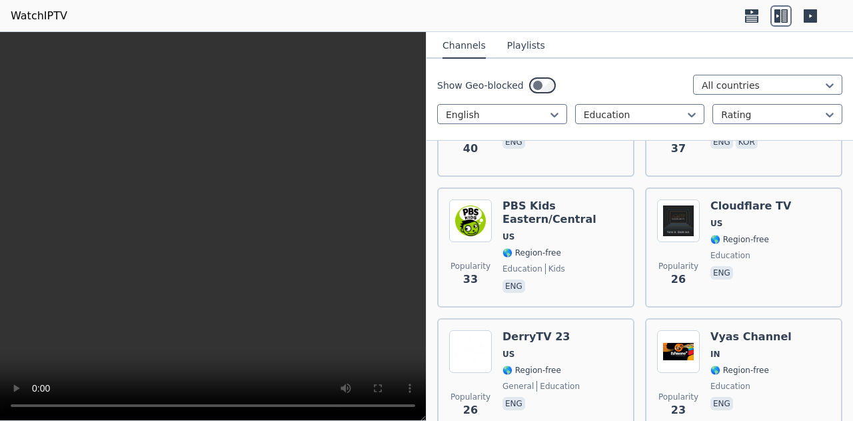
scroll to position [649, 0]
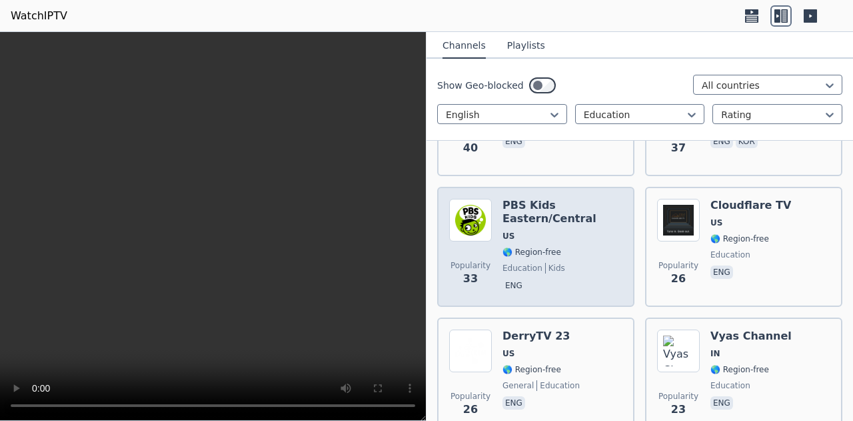
click at [546, 187] on div "Popularity 33 PBS Kids Eastern/[GEOGRAPHIC_DATA] 🌎 Region-free education kids e…" at bounding box center [535, 247] width 197 height 120
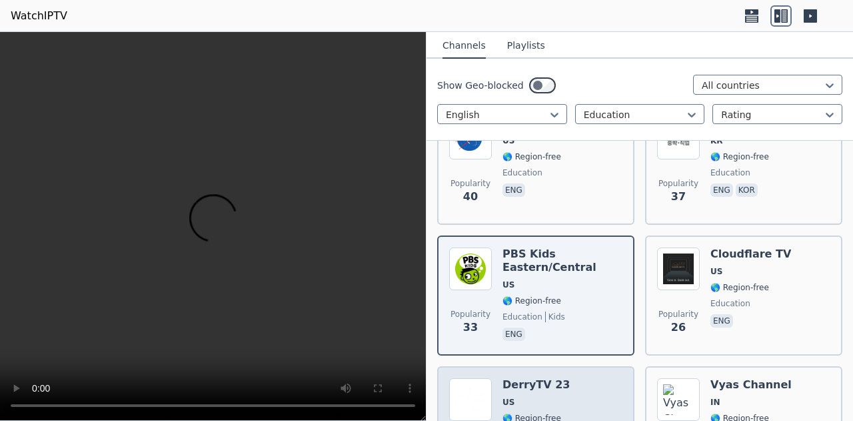
scroll to position [600, 0]
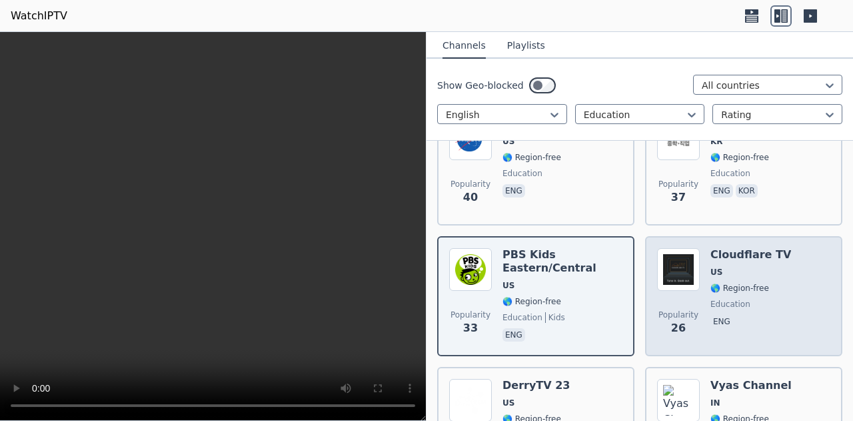
click at [680, 270] on img at bounding box center [678, 269] width 43 height 43
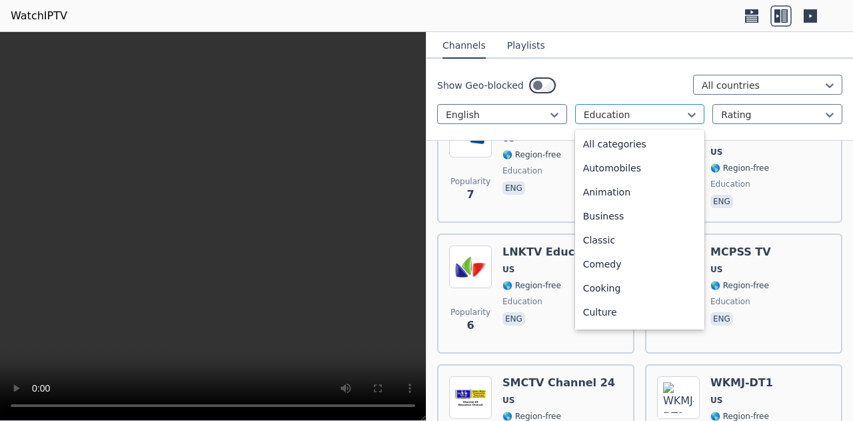
scroll to position [51, 0]
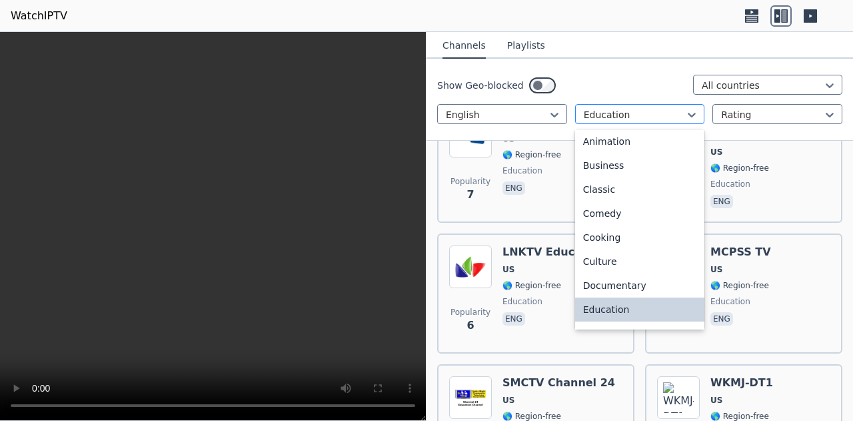
click at [629, 113] on div at bounding box center [635, 114] width 102 height 13
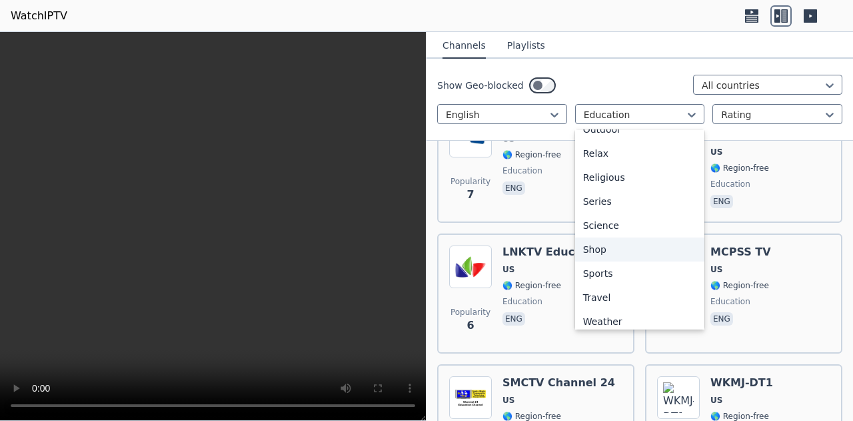
scroll to position [453, 0]
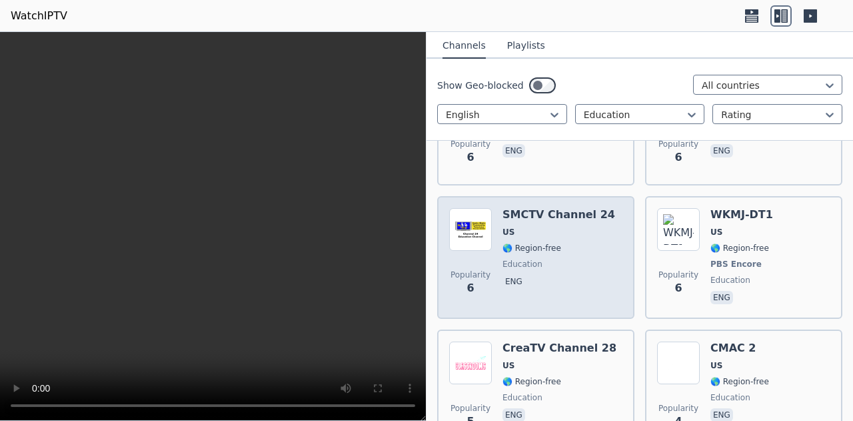
scroll to position [2148, 0]
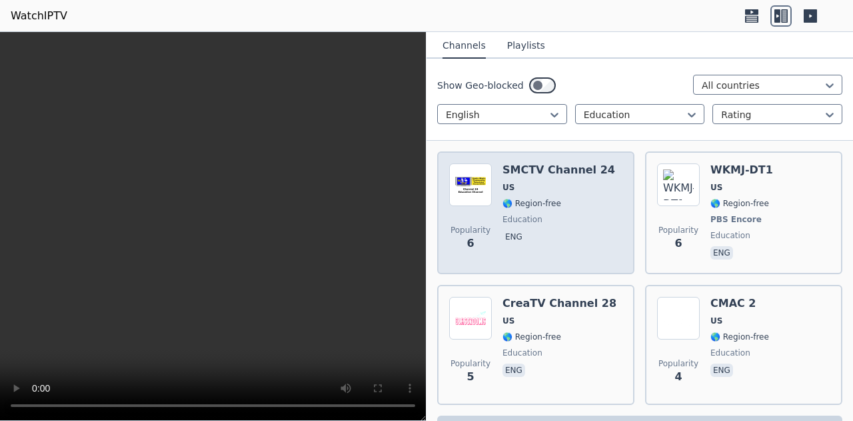
click at [532, 363] on span "eng" at bounding box center [560, 371] width 114 height 16
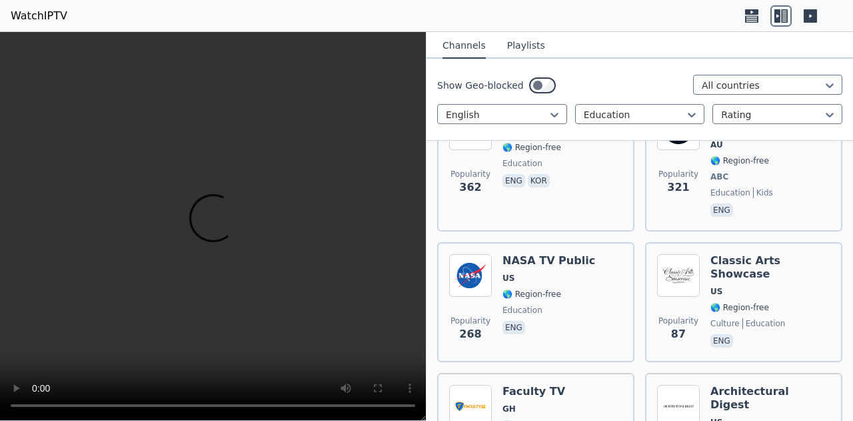
scroll to position [203, 0]
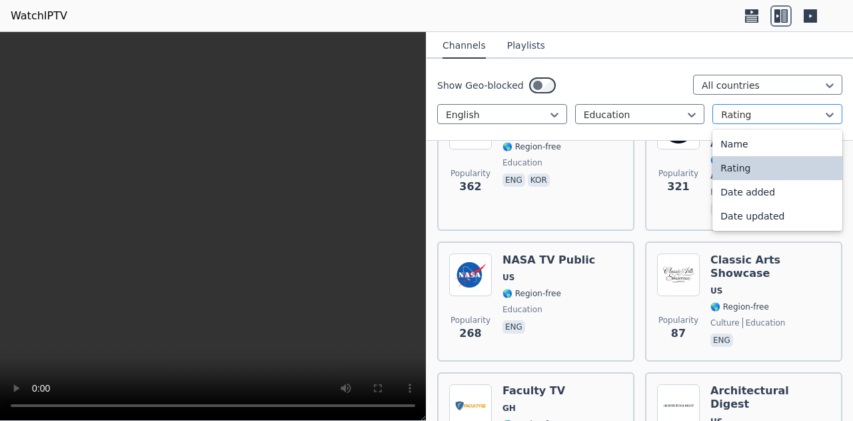
click at [746, 109] on div at bounding box center [772, 114] width 102 height 13
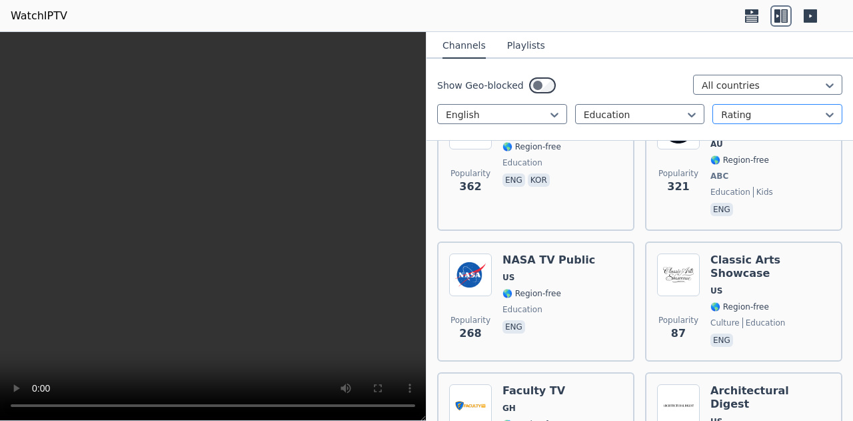
click at [746, 109] on div at bounding box center [772, 114] width 102 height 13
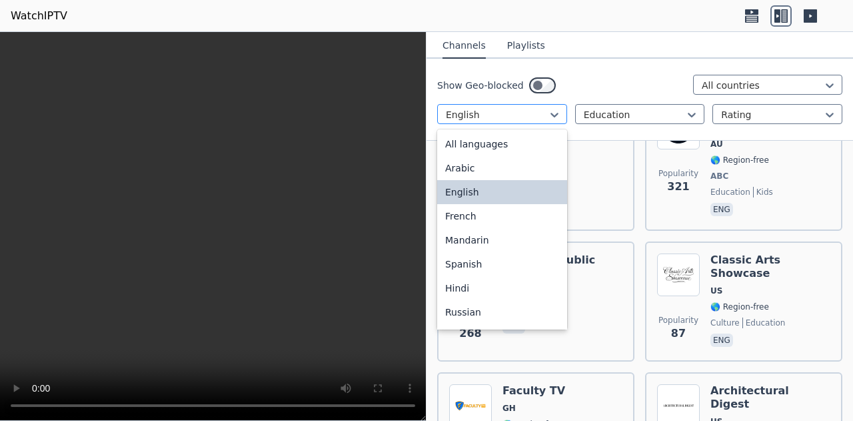
click at [513, 110] on div at bounding box center [497, 114] width 102 height 13
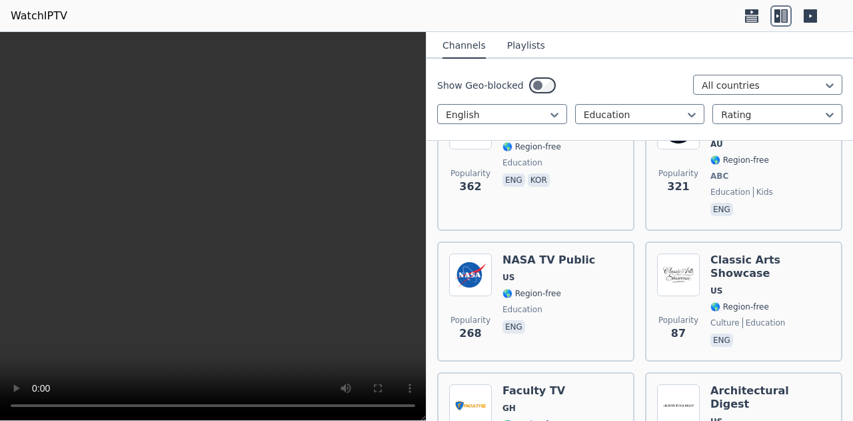
click at [597, 93] on div "Show Geo-blocked All countries" at bounding box center [639, 85] width 405 height 21
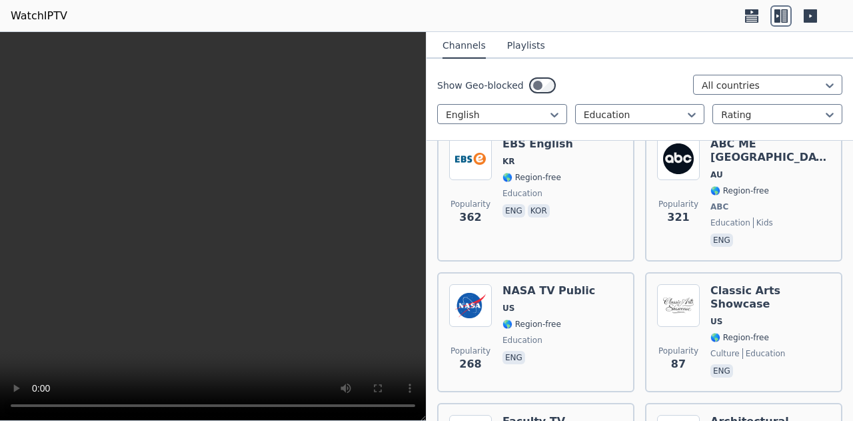
scroll to position [161, 0]
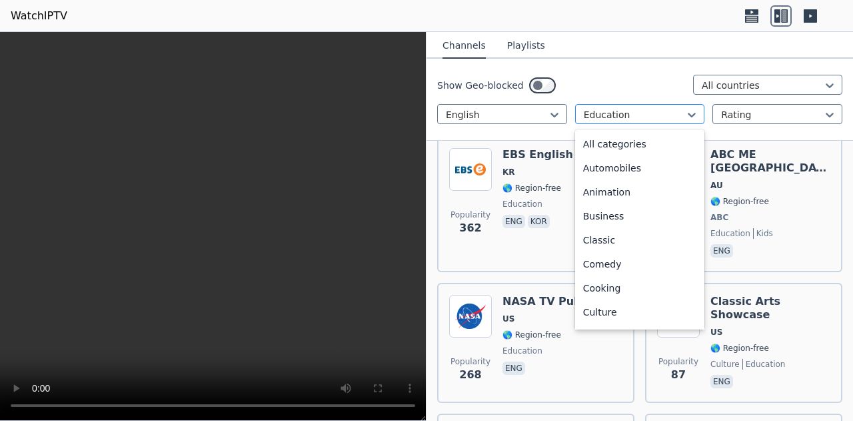
click at [594, 121] on div at bounding box center [635, 114] width 102 height 13
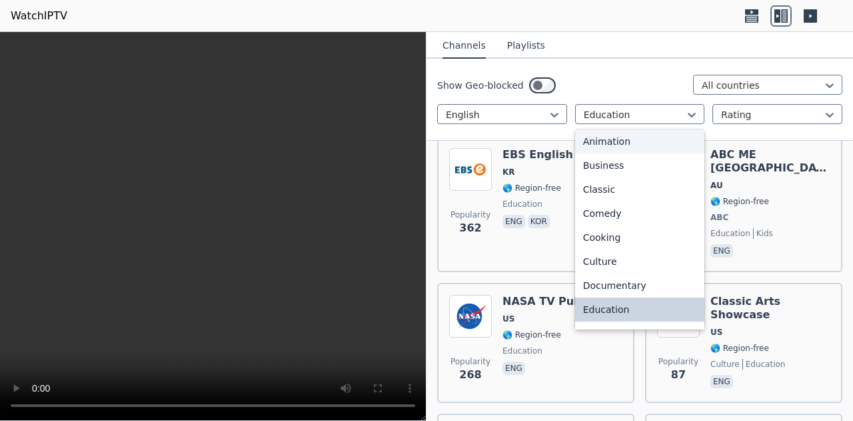
click at [612, 137] on div "Animation" at bounding box center [640, 141] width 130 height 24
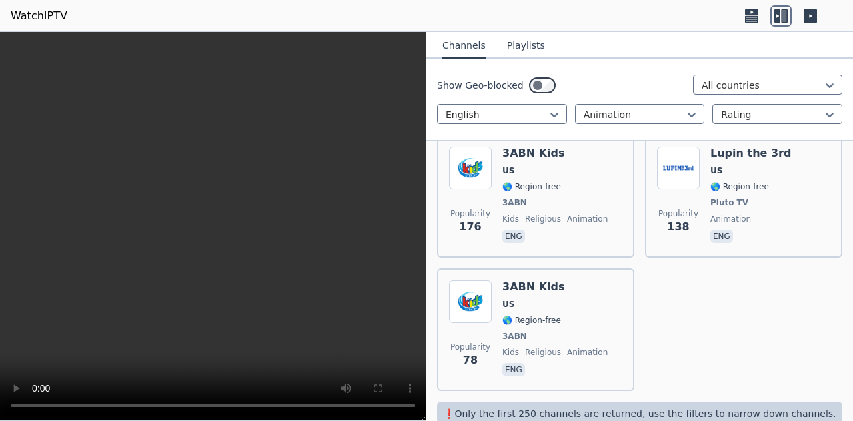
scroll to position [294, 0]
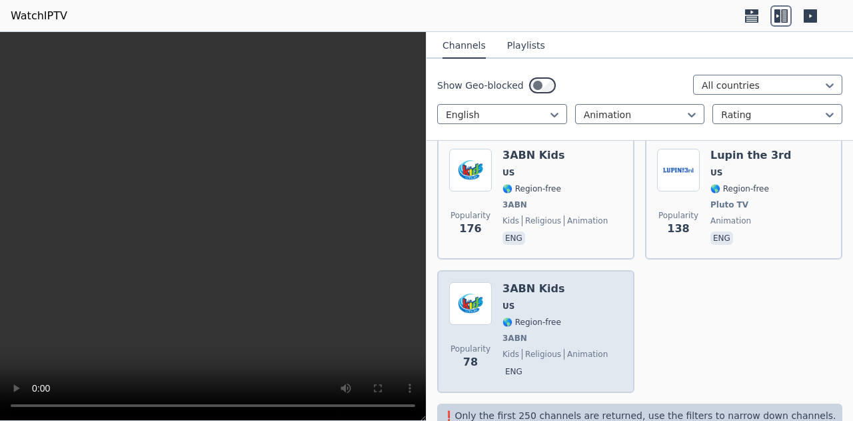
click at [532, 288] on h6 "3ABN Kids" at bounding box center [555, 288] width 105 height 13
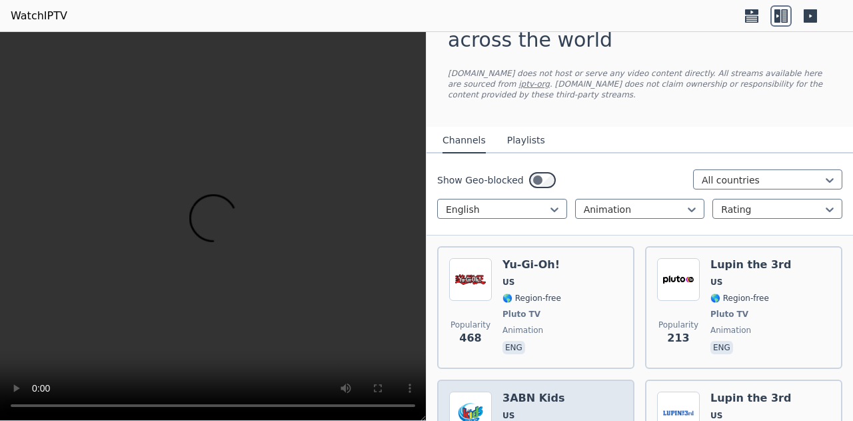
scroll to position [0, 0]
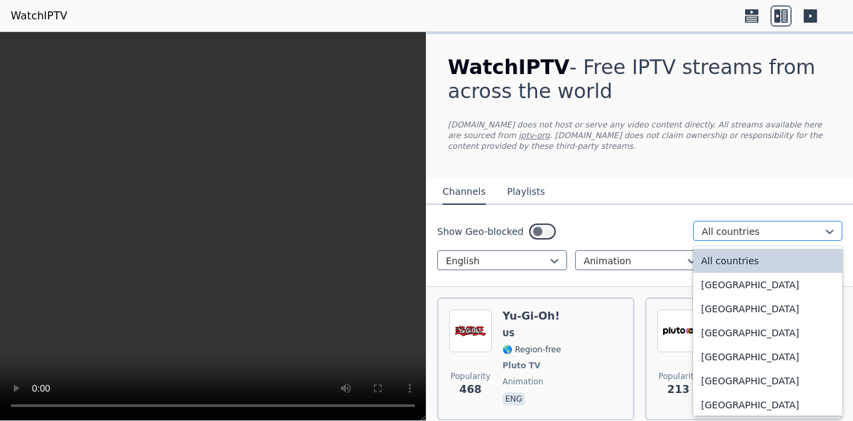
click at [726, 222] on div "All countries" at bounding box center [767, 231] width 149 height 20
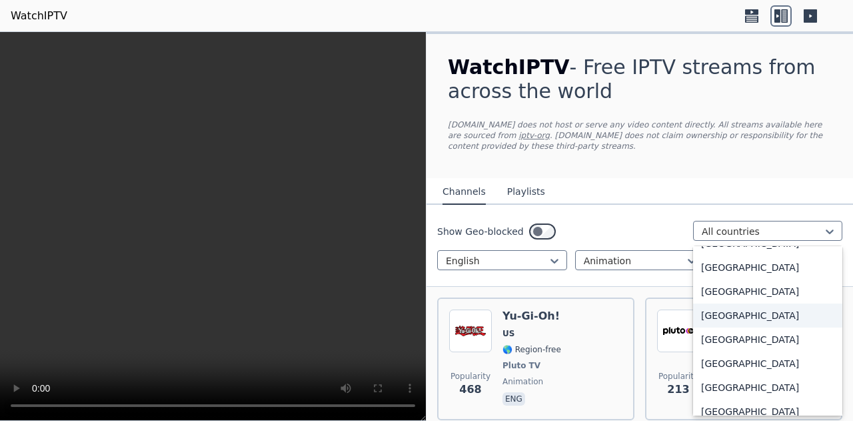
type input "*"
click at [710, 327] on div "[GEOGRAPHIC_DATA]" at bounding box center [767, 315] width 149 height 24
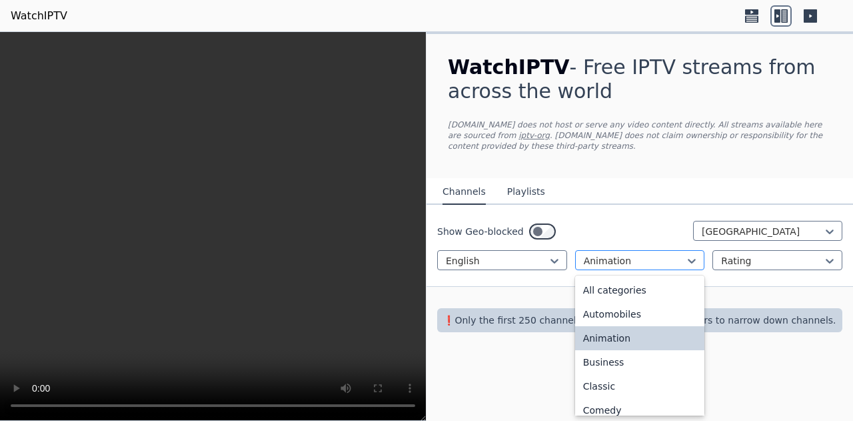
click at [656, 254] on div at bounding box center [635, 260] width 102 height 13
click at [631, 286] on div "All categories" at bounding box center [640, 290] width 130 height 24
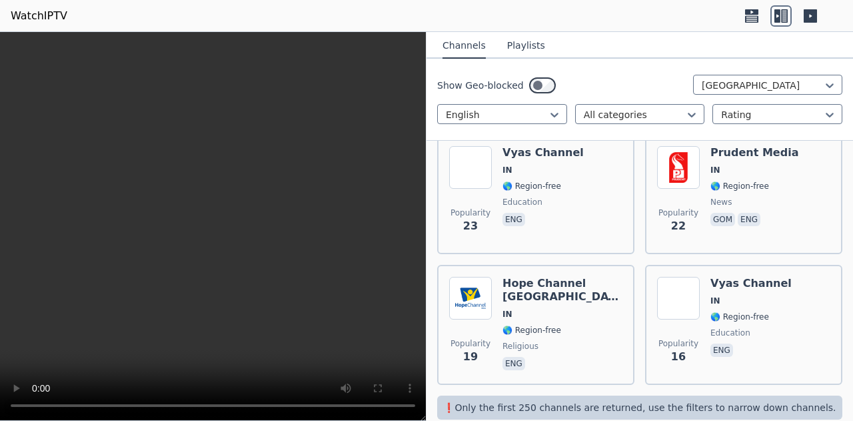
scroll to position [1751, 0]
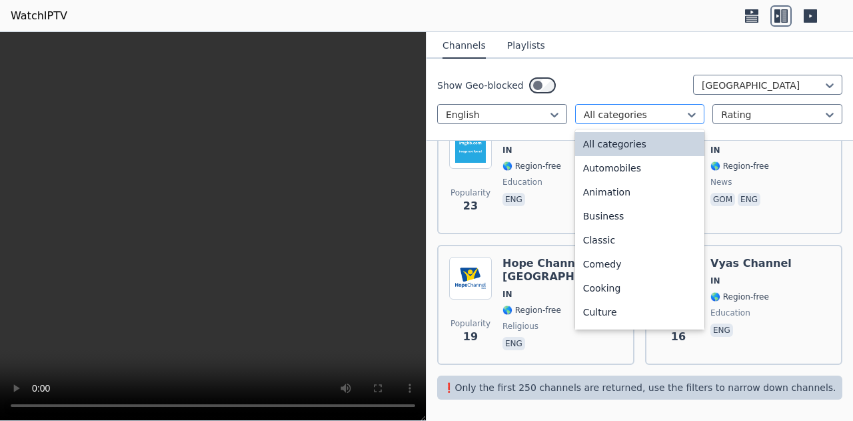
click at [610, 112] on div at bounding box center [635, 114] width 102 height 13
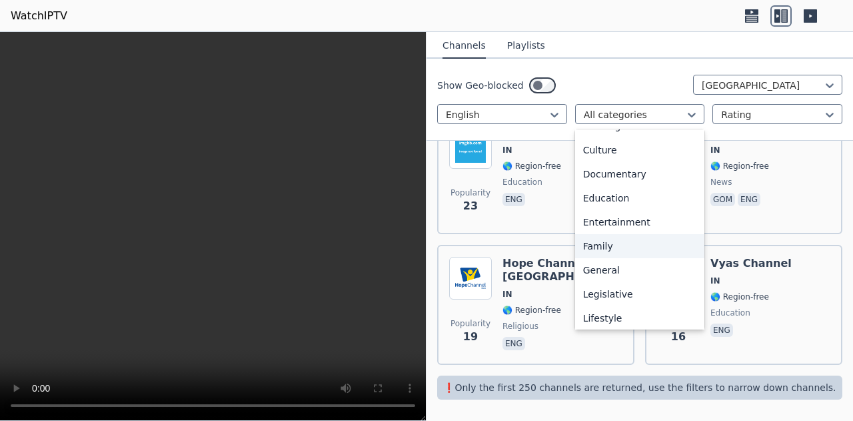
scroll to position [167, 0]
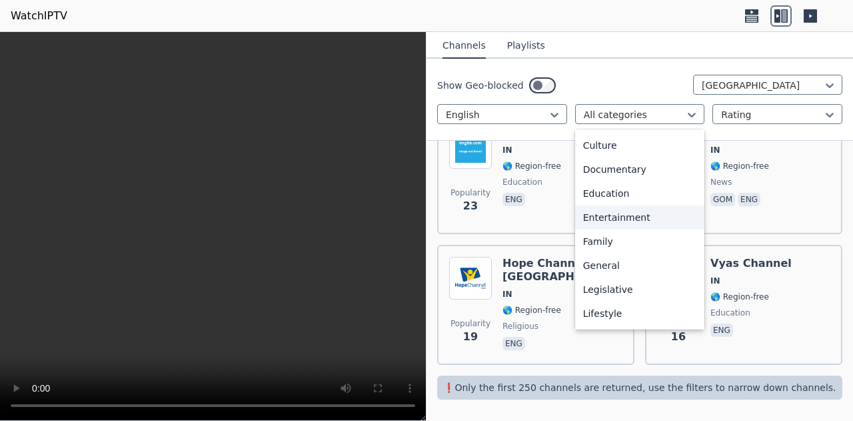
click at [620, 215] on div "Entertainment" at bounding box center [640, 217] width 130 height 24
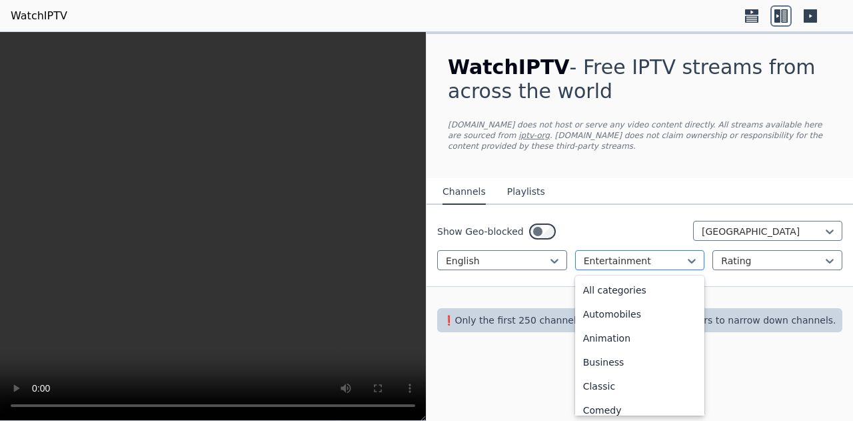
click at [620, 254] on div at bounding box center [635, 260] width 102 height 13
click at [629, 299] on div "Classic" at bounding box center [640, 311] width 130 height 24
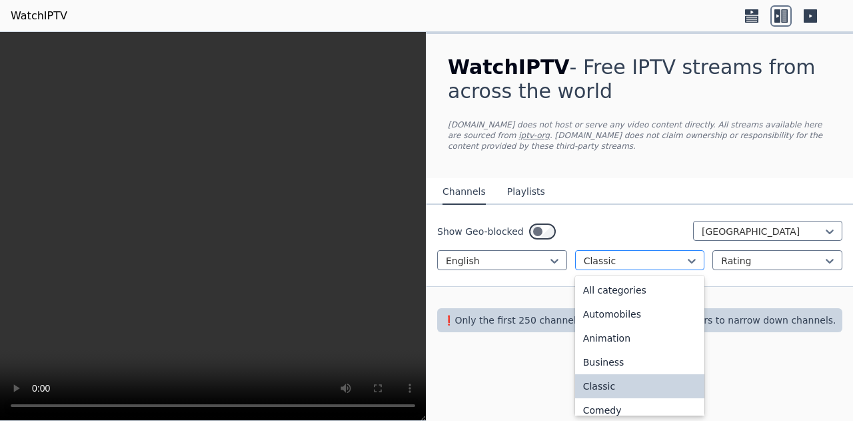
click at [621, 254] on div at bounding box center [635, 260] width 102 height 13
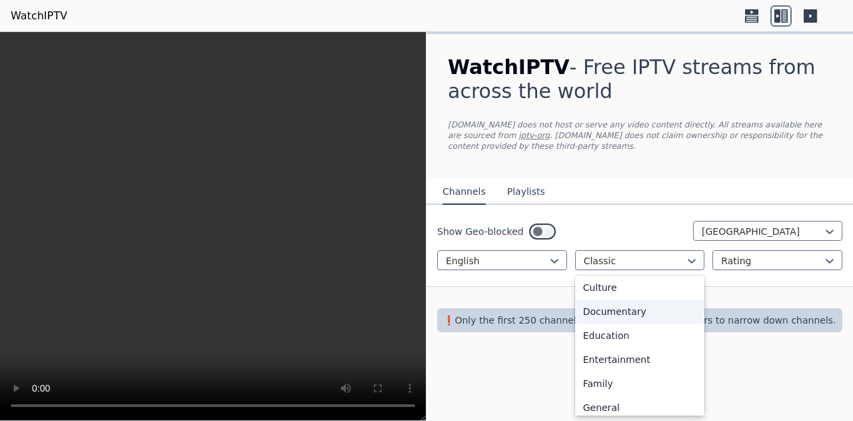
scroll to position [171, 0]
click at [634, 372] on div "Family" at bounding box center [640, 383] width 130 height 24
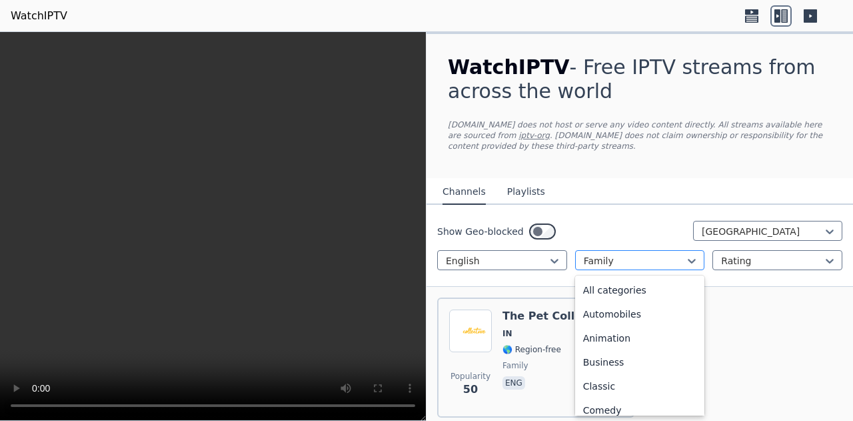
click at [625, 257] on div at bounding box center [635, 260] width 102 height 13
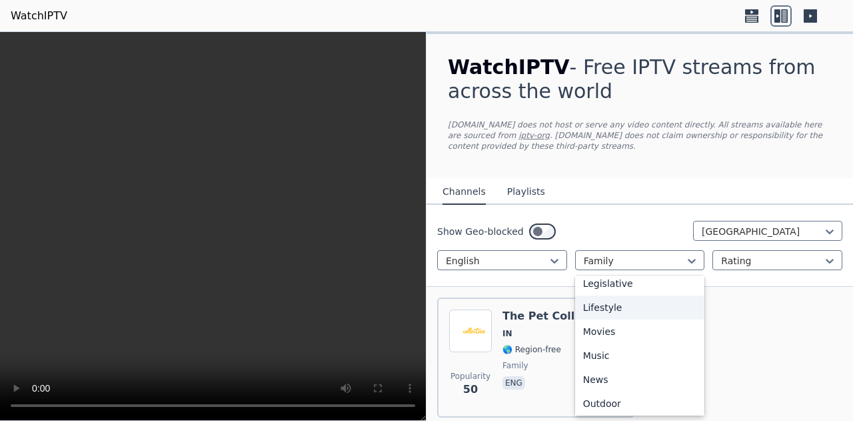
scroll to position [334, 0]
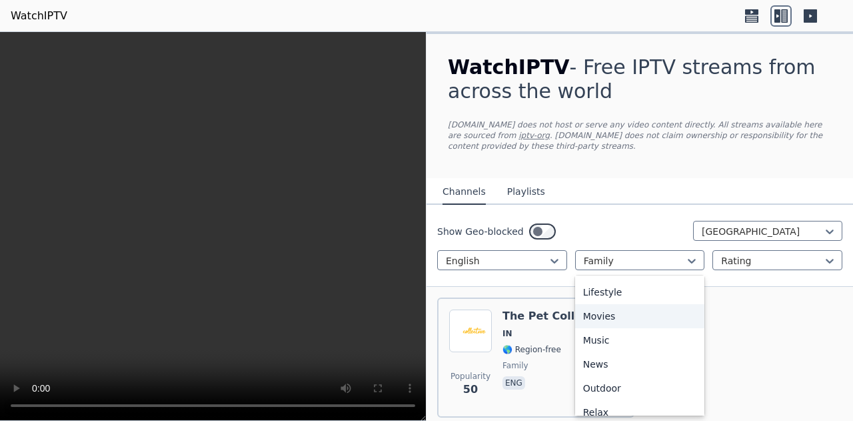
click at [616, 325] on div "Movies" at bounding box center [640, 316] width 130 height 24
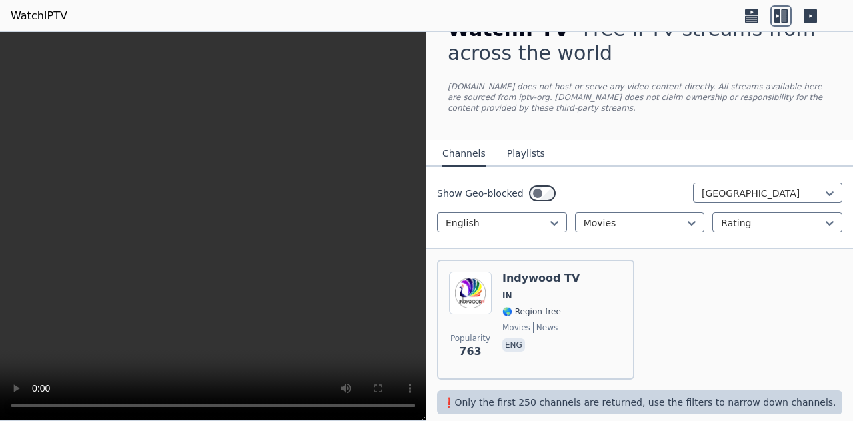
scroll to position [53, 0]
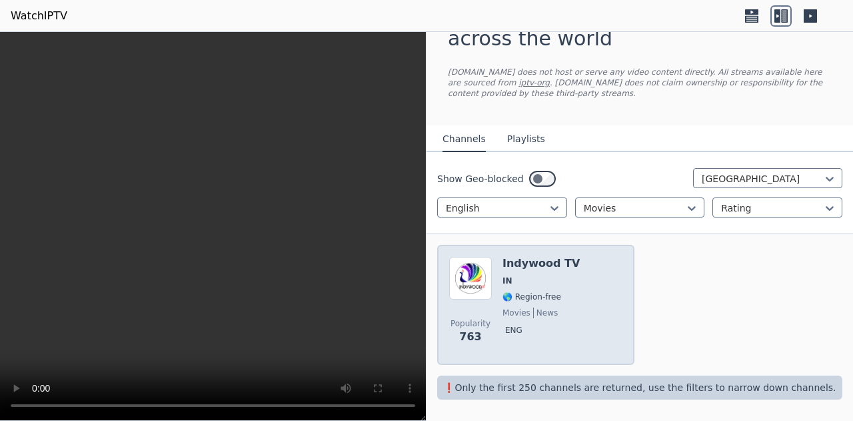
click at [490, 255] on div "Popularity 763 Indywood TV IN 🌎 Region-free movies news eng" at bounding box center [535, 305] width 197 height 120
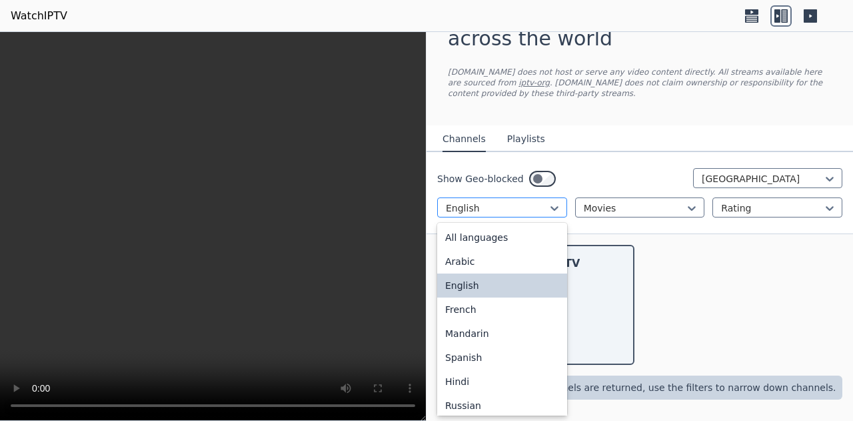
click at [536, 209] on div at bounding box center [497, 207] width 102 height 13
click at [527, 243] on div "All languages" at bounding box center [502, 237] width 130 height 24
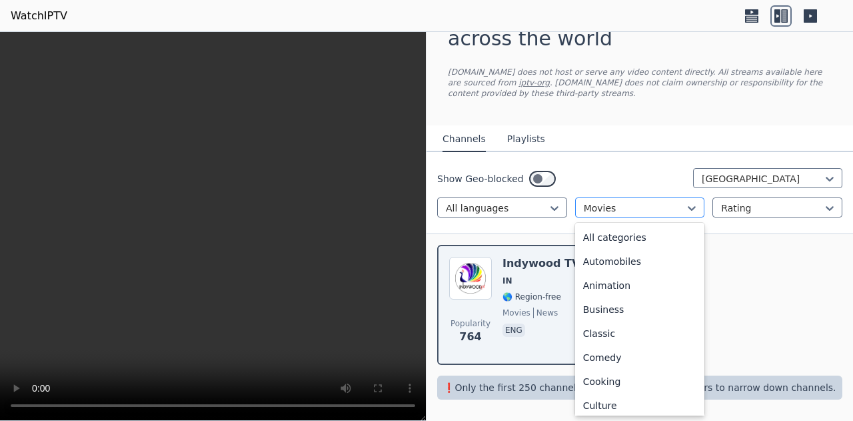
scroll to position [195, 0]
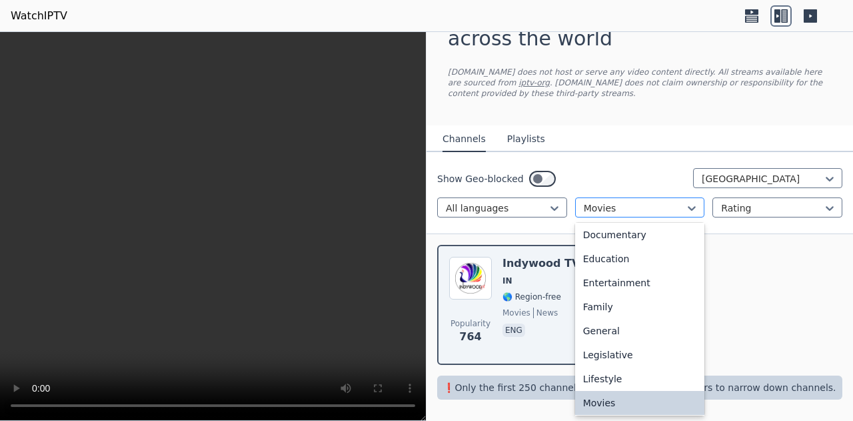
click at [603, 217] on div "Movies" at bounding box center [640, 207] width 130 height 20
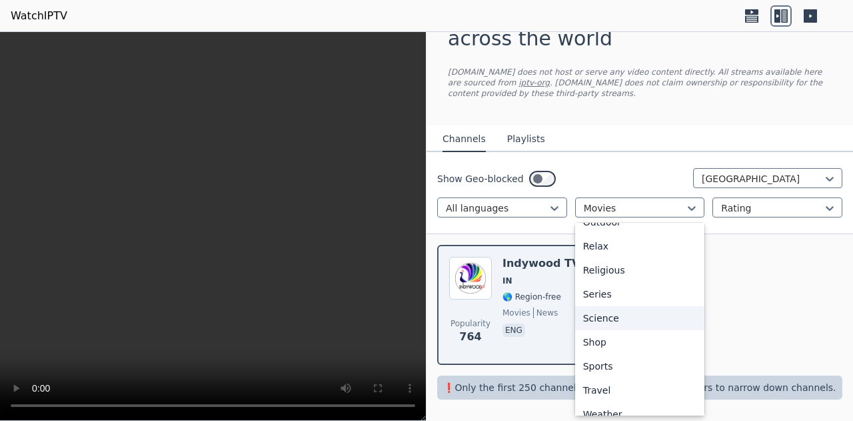
scroll to position [461, 0]
